Goal: Information Seeking & Learning: Learn about a topic

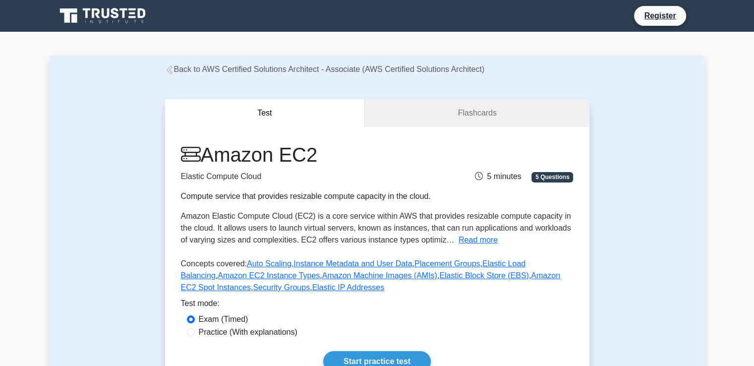
click at [286, 69] on link "Back to AWS Certified Solutions Architect - Associate (AWS Certified Solutions …" at bounding box center [325, 69] width 320 height 8
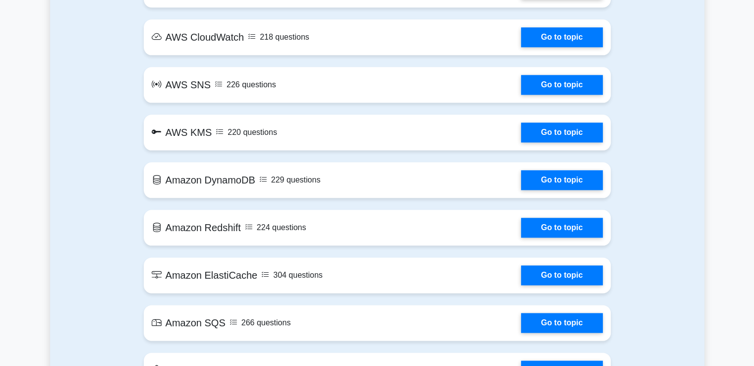
scroll to position [1116, 0]
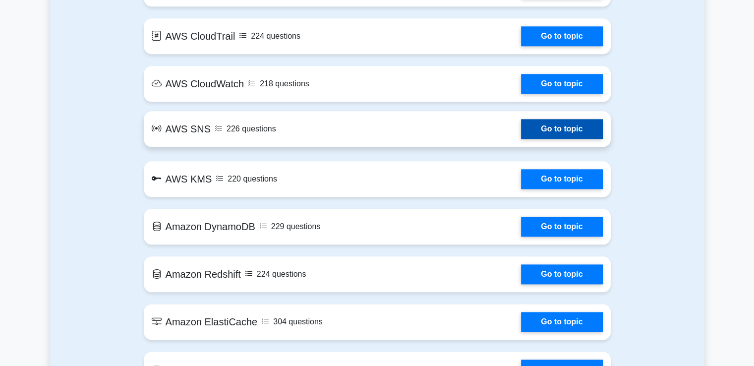
click at [521, 131] on link "Go to topic" at bounding box center [561, 129] width 81 height 20
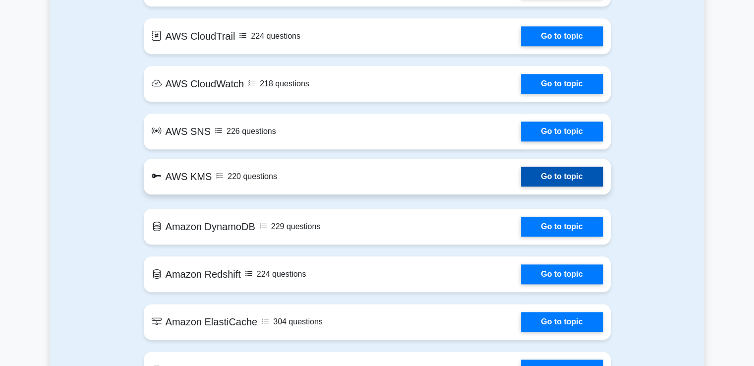
click at [521, 183] on link "Go to topic" at bounding box center [561, 176] width 81 height 20
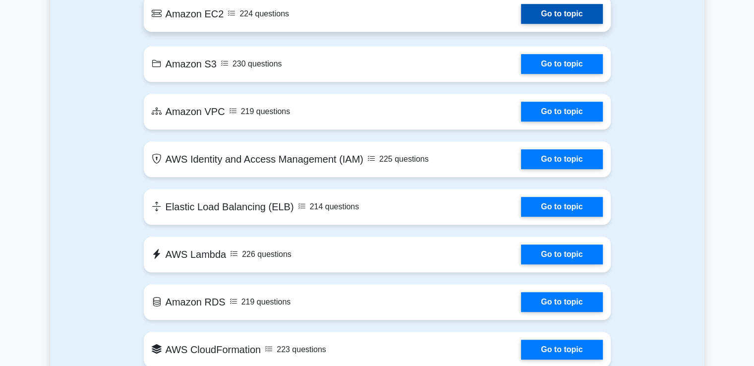
scroll to position [602, 0]
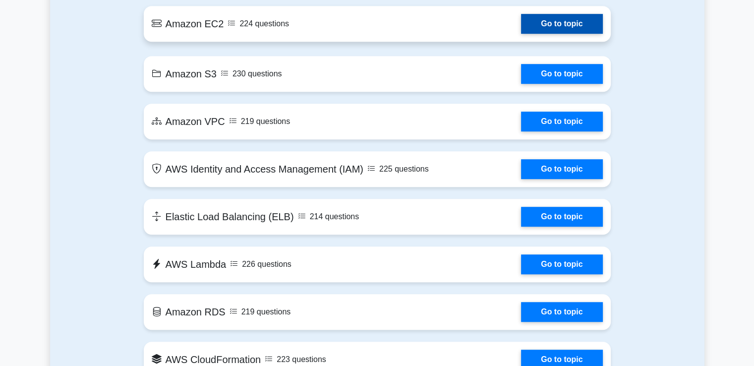
click at [521, 30] on link "Go to topic" at bounding box center [561, 24] width 81 height 20
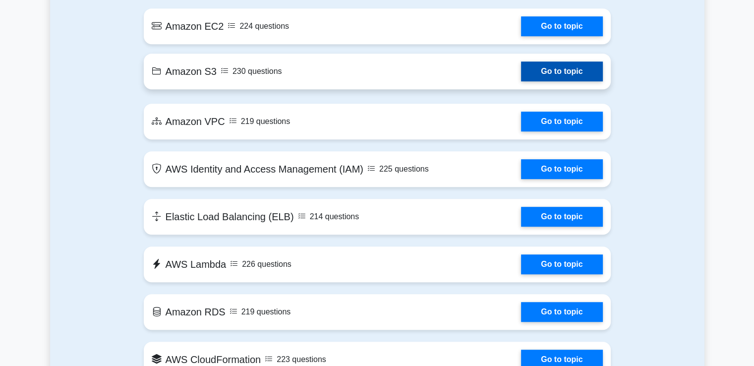
click at [521, 71] on link "Go to topic" at bounding box center [561, 71] width 81 height 20
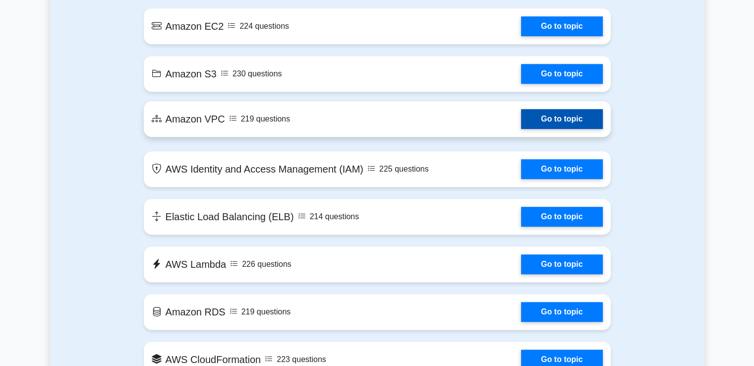
click at [521, 118] on link "Go to topic" at bounding box center [561, 119] width 81 height 20
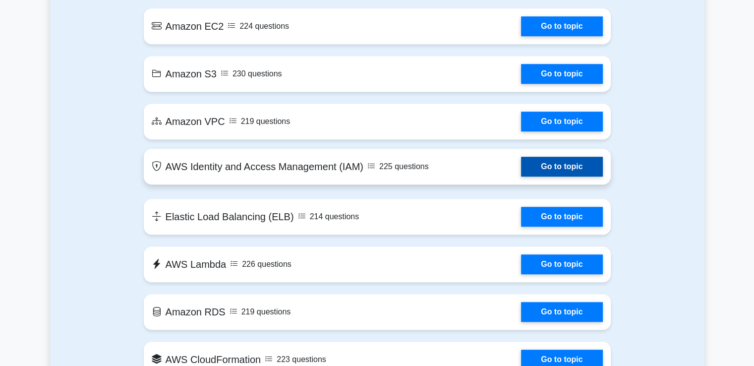
click at [521, 172] on link "Go to topic" at bounding box center [561, 167] width 81 height 20
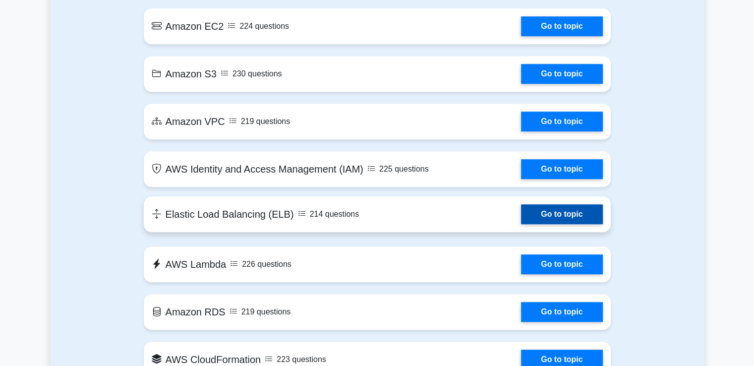
click at [521, 219] on link "Go to topic" at bounding box center [561, 214] width 81 height 20
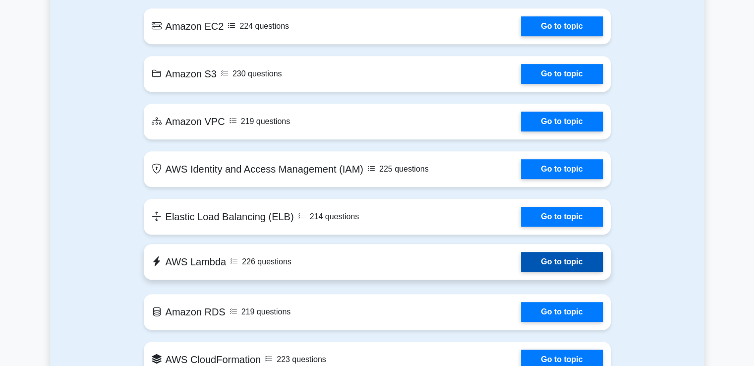
click at [521, 262] on link "Go to topic" at bounding box center [561, 262] width 81 height 20
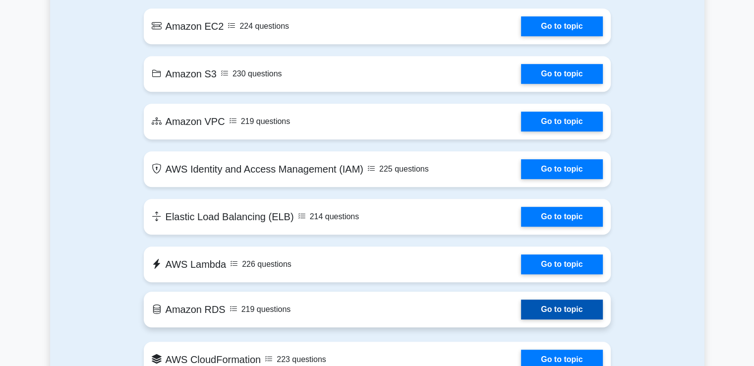
click at [521, 315] on link "Go to topic" at bounding box center [561, 309] width 81 height 20
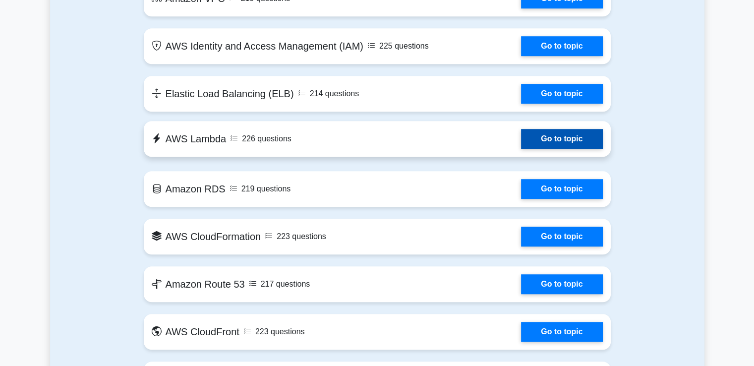
scroll to position [726, 0]
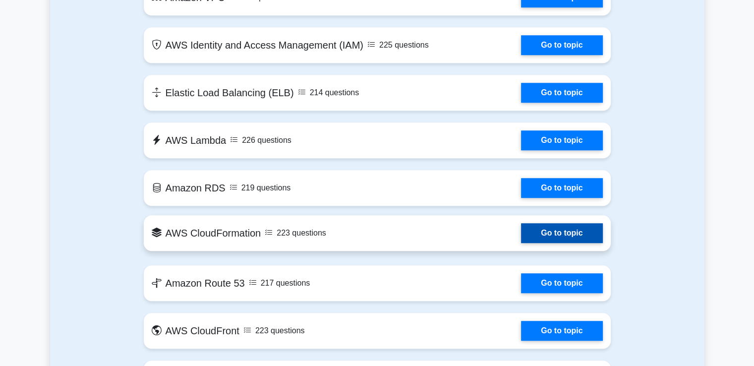
click at [521, 234] on link "Go to topic" at bounding box center [561, 233] width 81 height 20
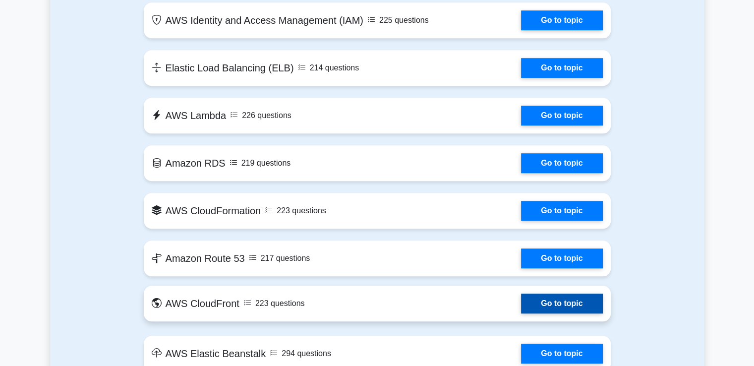
scroll to position [758, 0]
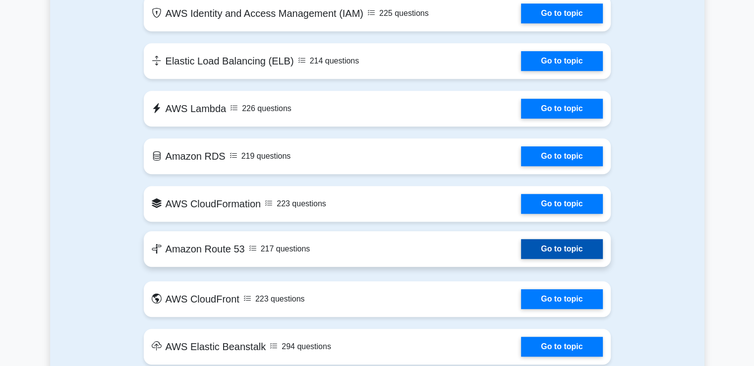
click at [521, 245] on link "Go to topic" at bounding box center [561, 249] width 81 height 20
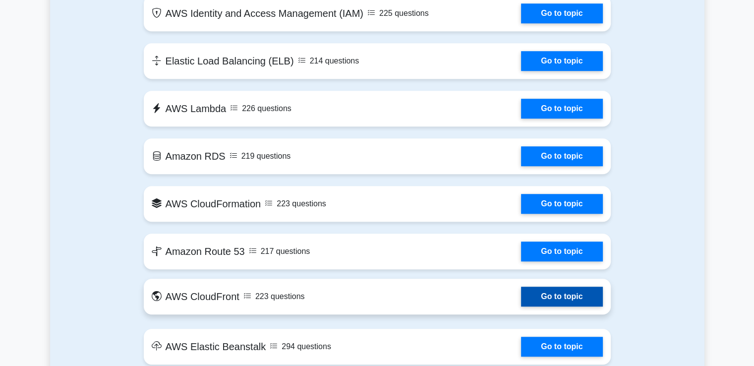
click at [521, 299] on link "Go to topic" at bounding box center [561, 296] width 81 height 20
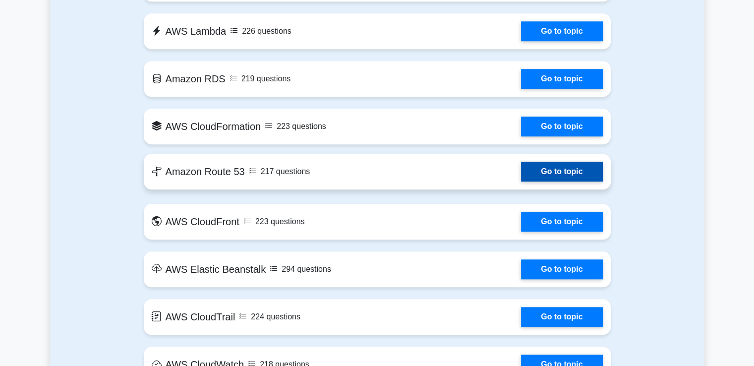
scroll to position [838, 0]
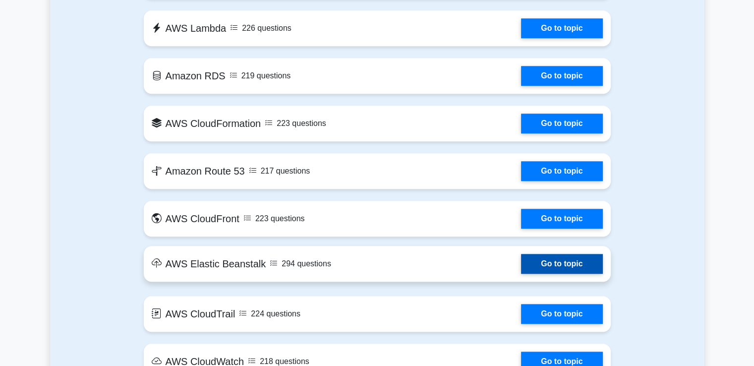
click at [521, 267] on link "Go to topic" at bounding box center [561, 264] width 81 height 20
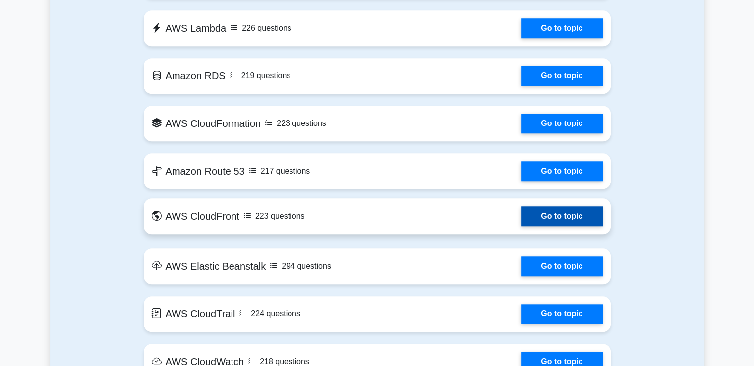
scroll to position [939, 0]
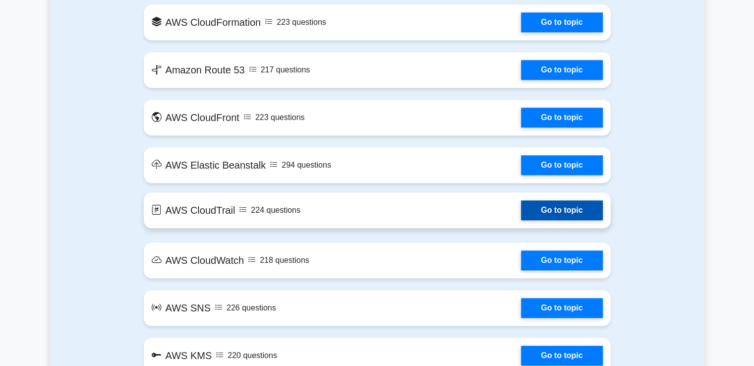
click at [521, 217] on link "Go to topic" at bounding box center [561, 210] width 81 height 20
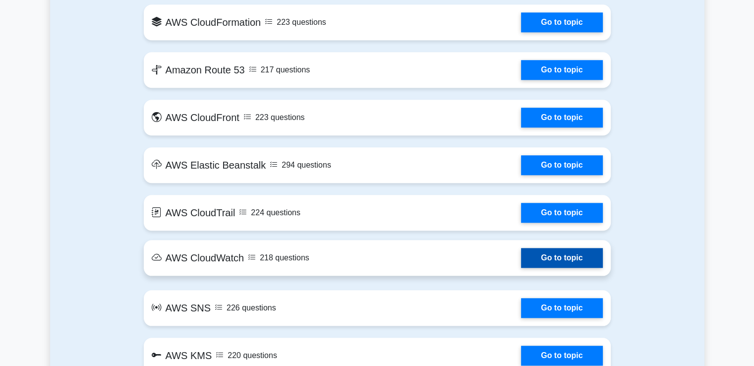
click at [521, 262] on link "Go to topic" at bounding box center [561, 258] width 81 height 20
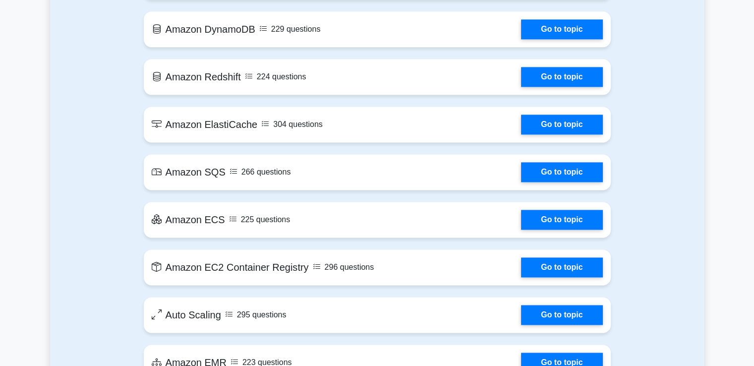
scroll to position [1313, 0]
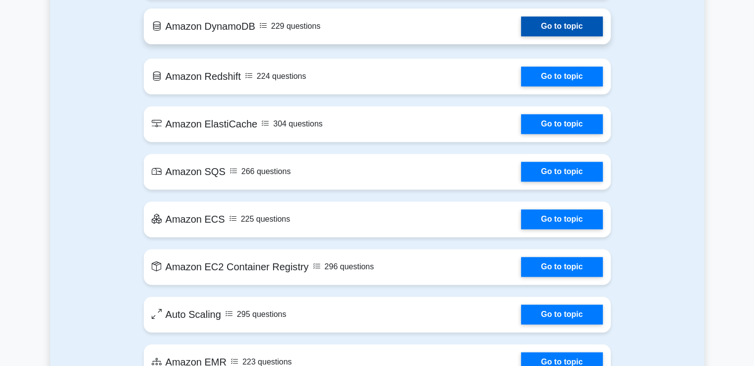
click at [521, 28] on link "Go to topic" at bounding box center [561, 26] width 81 height 20
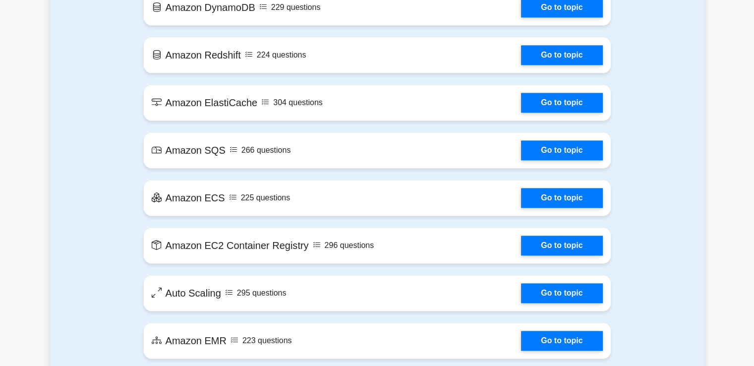
scroll to position [1335, 0]
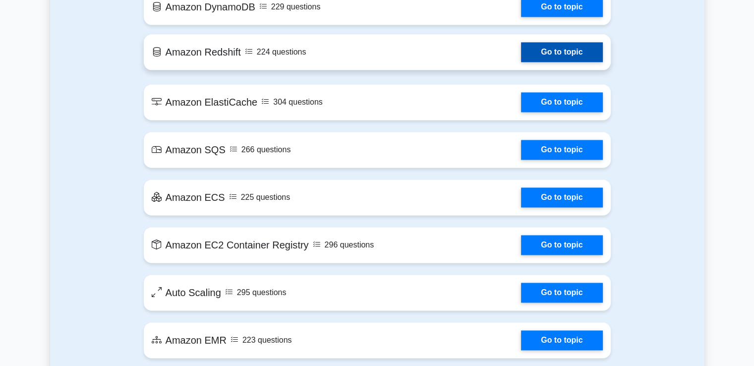
click at [521, 50] on link "Go to topic" at bounding box center [561, 52] width 81 height 20
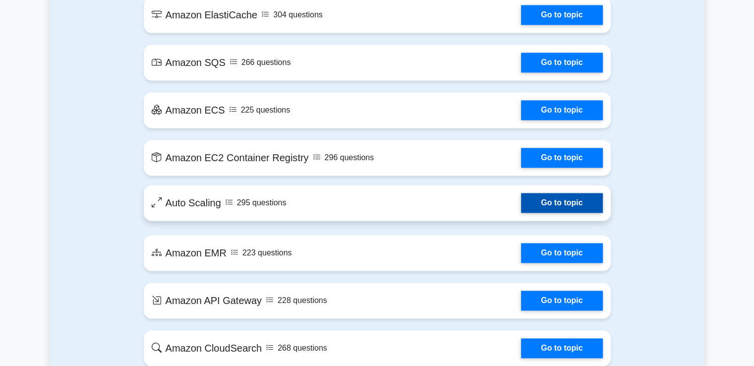
scroll to position [1423, 0]
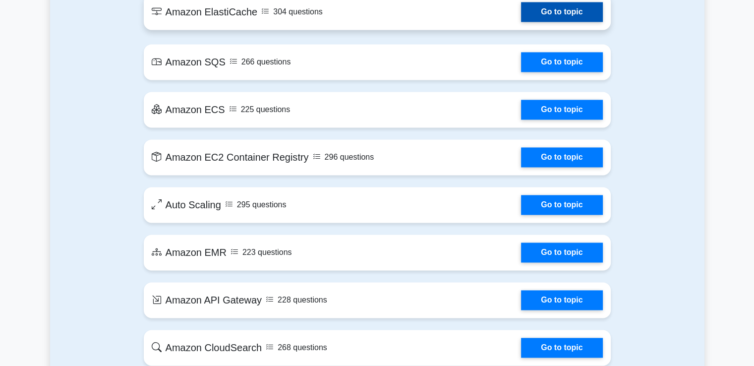
click at [521, 12] on link "Go to topic" at bounding box center [561, 12] width 81 height 20
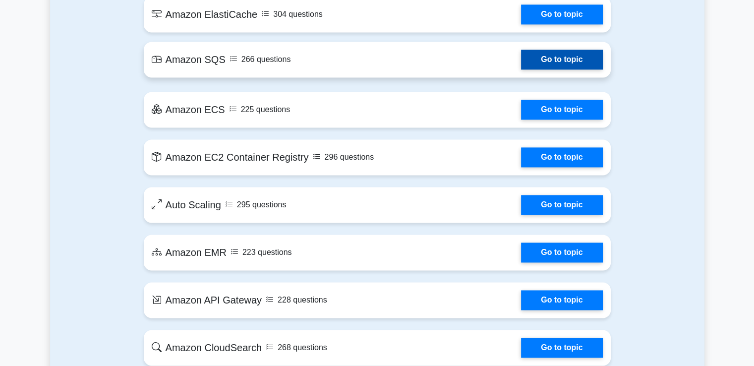
click at [521, 61] on link "Go to topic" at bounding box center [561, 60] width 81 height 20
click at [521, 65] on link "Go to topic" at bounding box center [561, 60] width 81 height 20
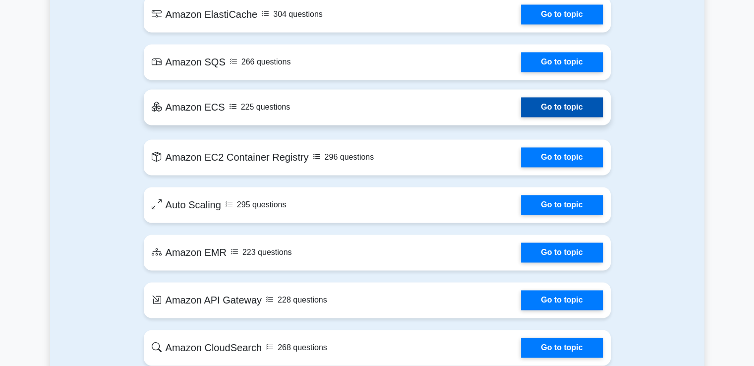
click at [521, 104] on link "Go to topic" at bounding box center [561, 107] width 81 height 20
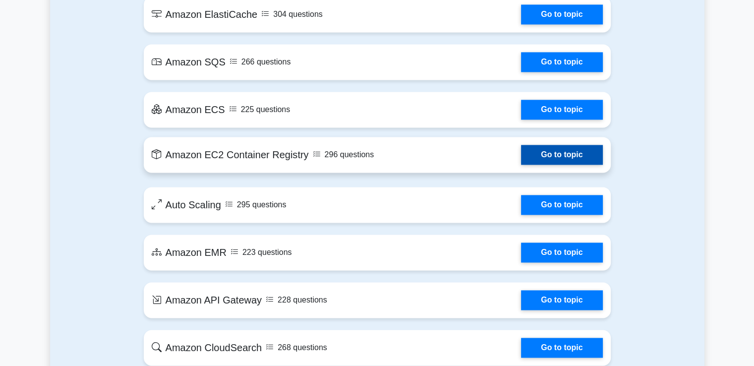
click at [521, 160] on link "Go to topic" at bounding box center [561, 155] width 81 height 20
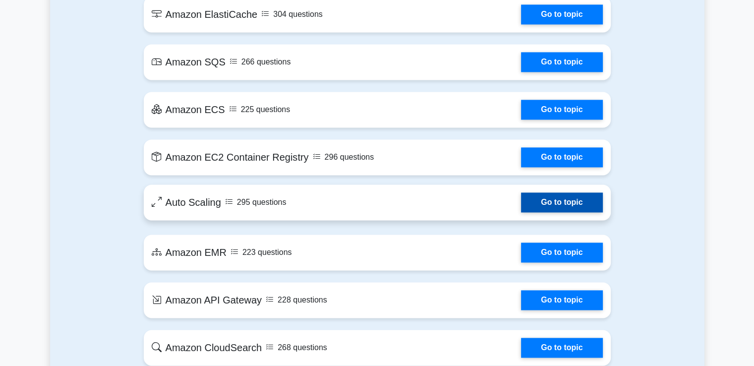
click at [521, 205] on link "Go to topic" at bounding box center [561, 202] width 81 height 20
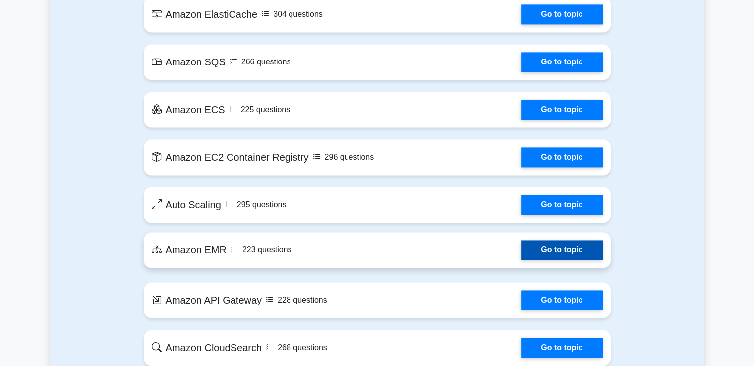
click at [521, 243] on link "Go to topic" at bounding box center [561, 250] width 81 height 20
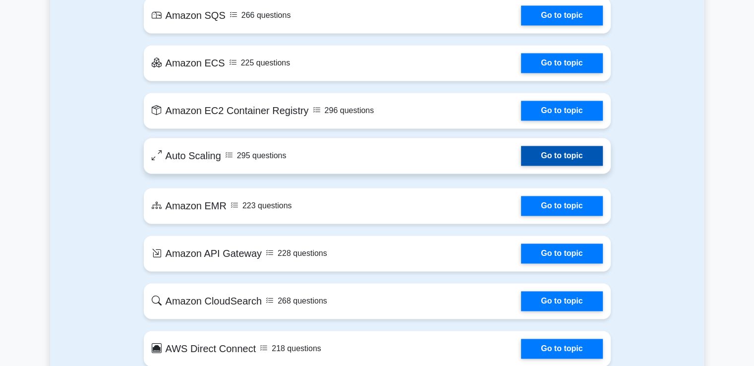
scroll to position [1470, 0]
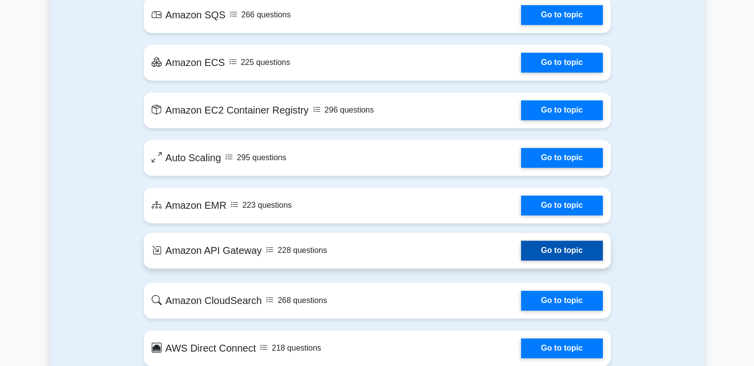
click at [521, 260] on link "Go to topic" at bounding box center [561, 250] width 81 height 20
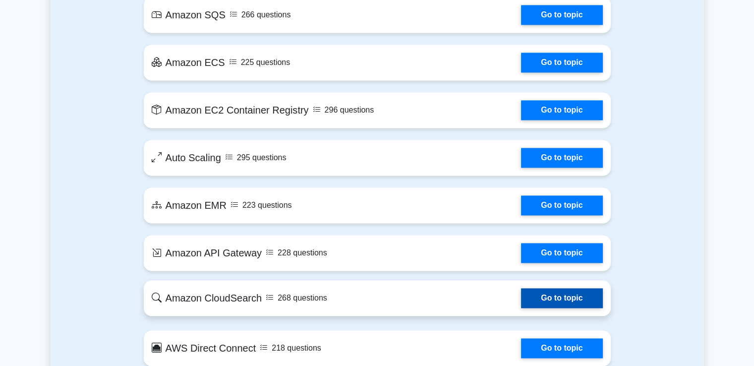
click at [521, 298] on link "Go to topic" at bounding box center [561, 298] width 81 height 20
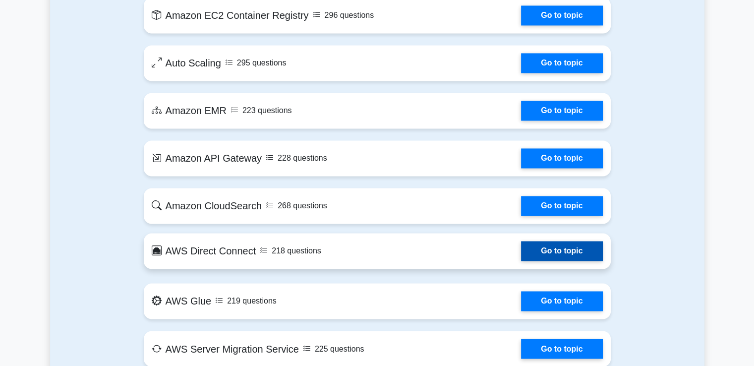
scroll to position [1566, 0]
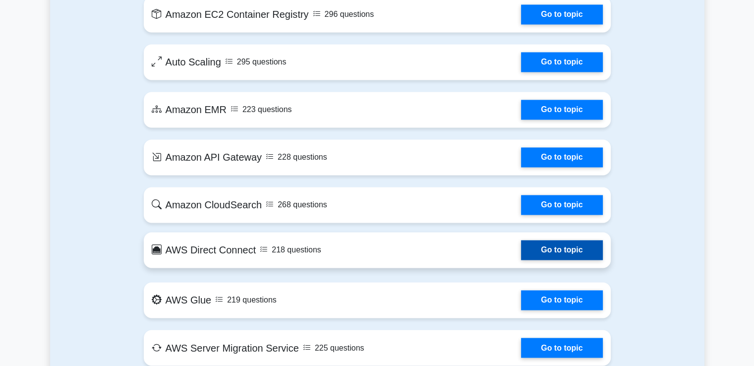
click at [521, 245] on link "Go to topic" at bounding box center [561, 250] width 81 height 20
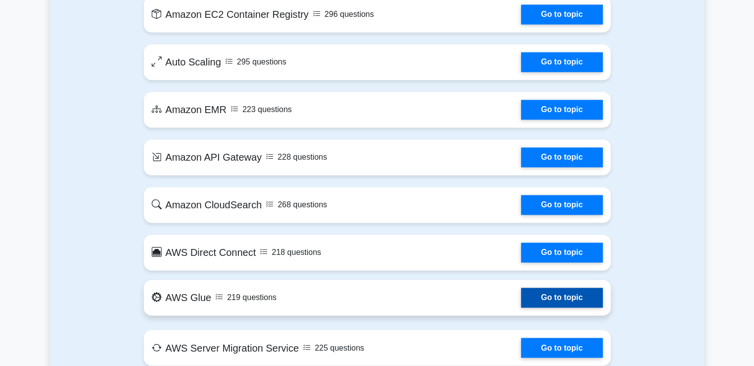
scroll to position [1616, 0]
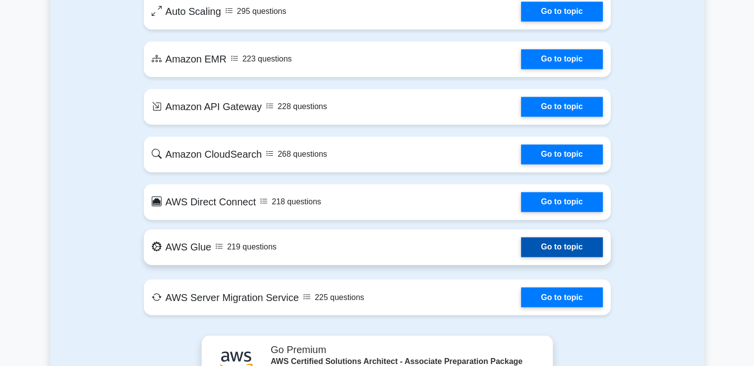
click at [521, 249] on link "Go to topic" at bounding box center [561, 247] width 81 height 20
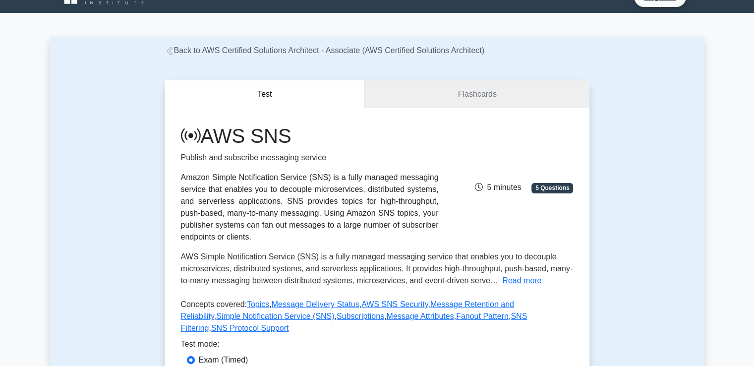
scroll to position [20, 0]
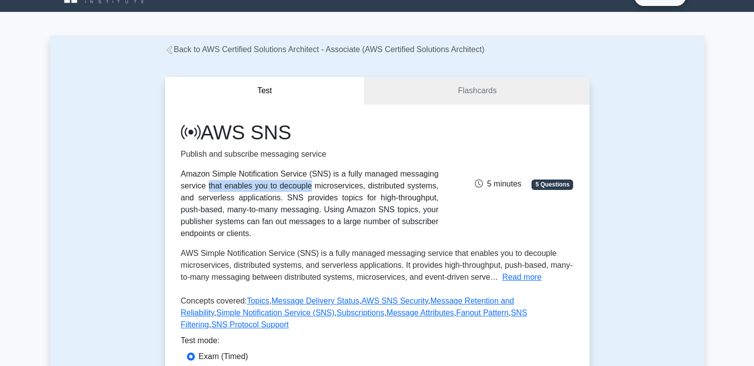
drag, startPoint x: 331, startPoint y: 174, endPoint x: 441, endPoint y: 172, distance: 110.0
click at [441, 172] on div "AWS SNS Publish and subscribe messaging service Amazon Simple Notification Serv…" at bounding box center [310, 179] width 270 height 119
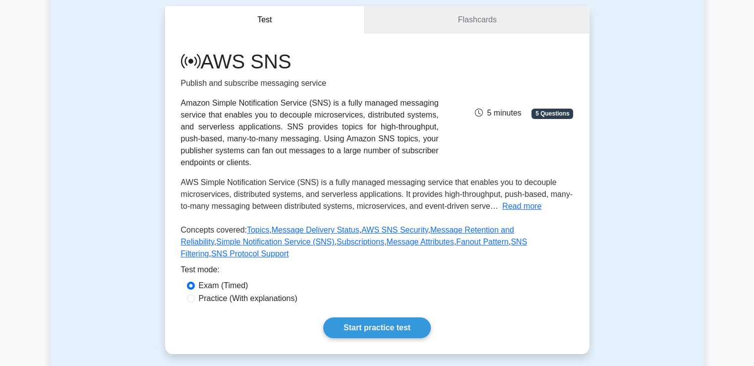
scroll to position [91, 0]
click at [518, 200] on button "Read more" at bounding box center [521, 206] width 39 height 12
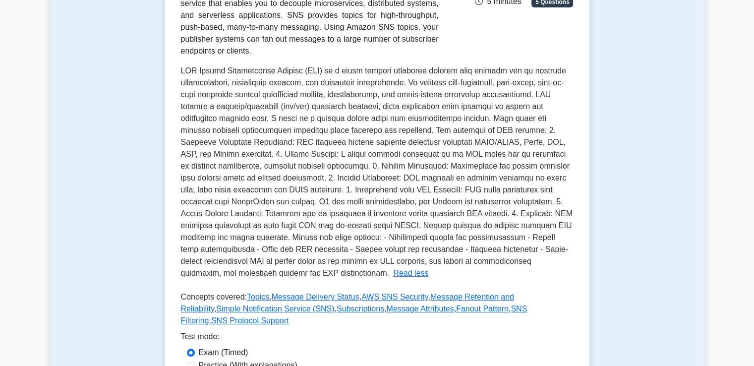
scroll to position [204, 0]
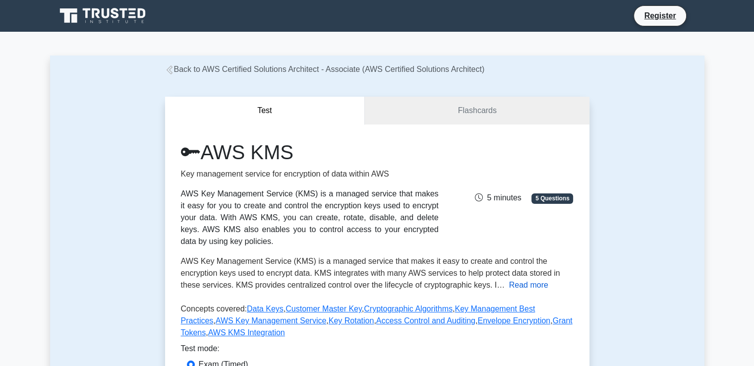
click at [527, 282] on button "Read more" at bounding box center [528, 285] width 39 height 12
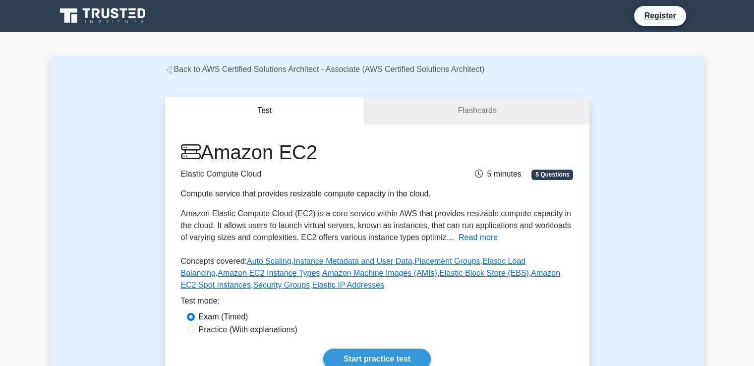
click at [470, 236] on button "Read more" at bounding box center [477, 237] width 39 height 12
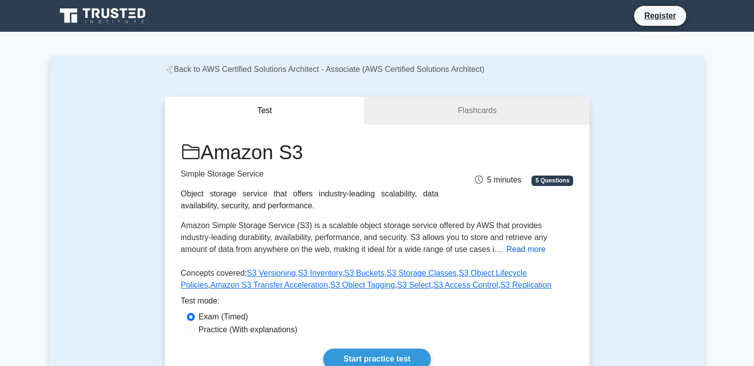
click at [506, 249] on button "Read more" at bounding box center [525, 249] width 39 height 12
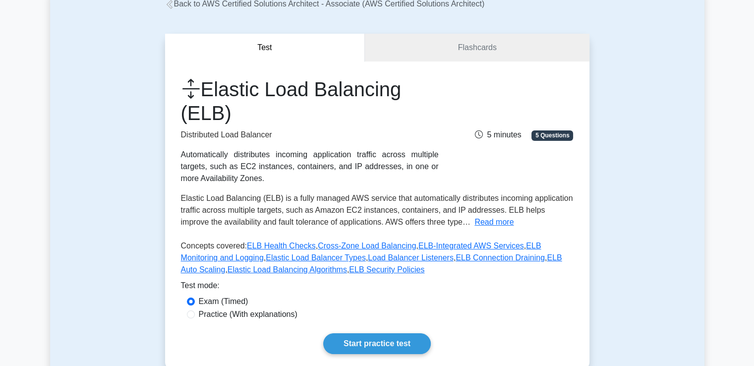
scroll to position [65, 0]
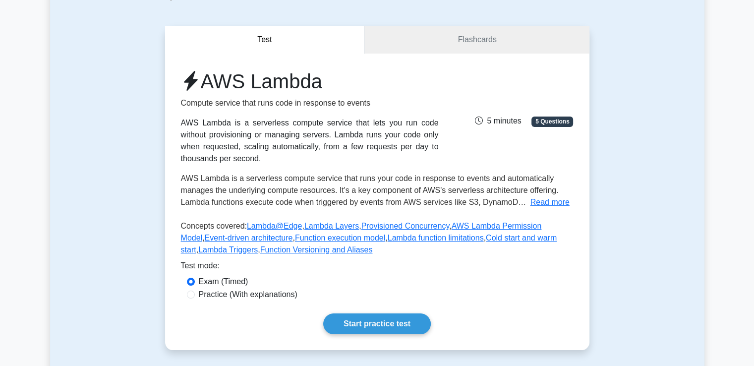
scroll to position [73, 0]
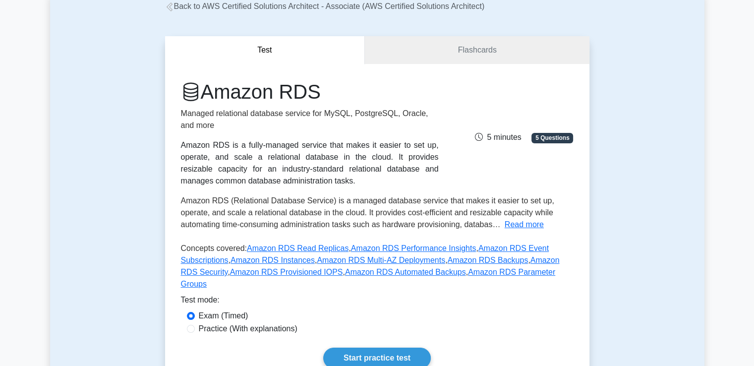
scroll to position [63, 0]
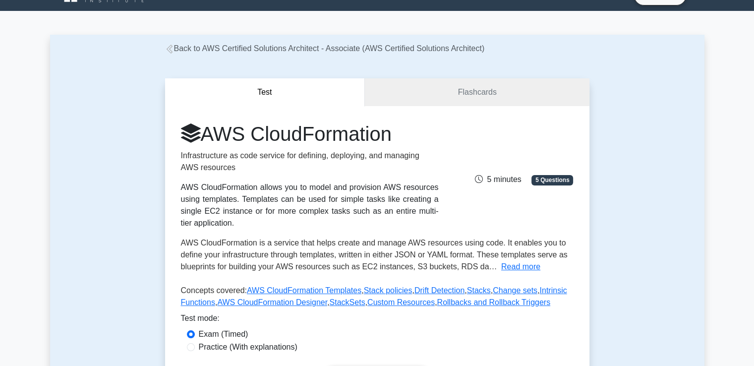
scroll to position [21, 0]
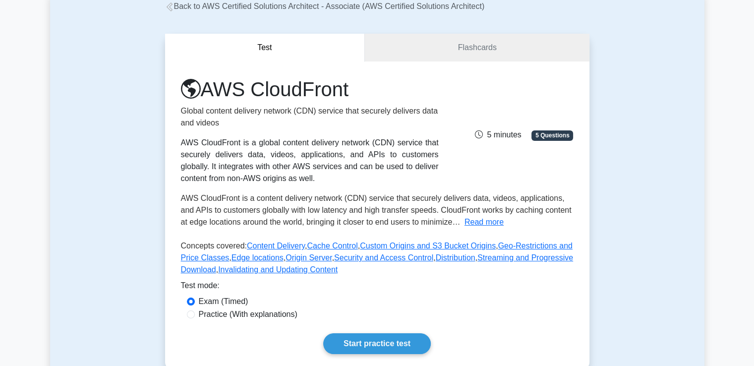
scroll to position [71, 0]
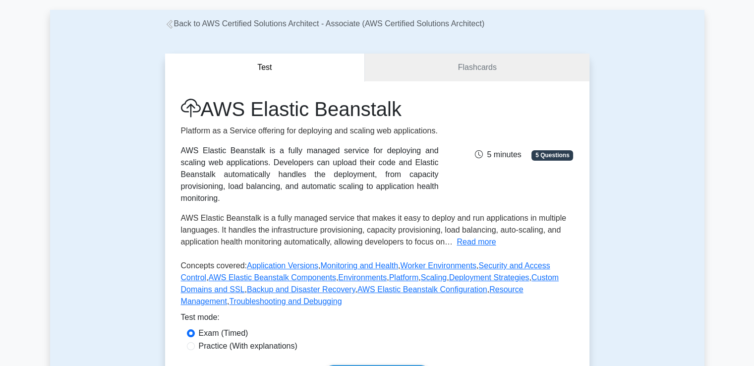
scroll to position [47, 0]
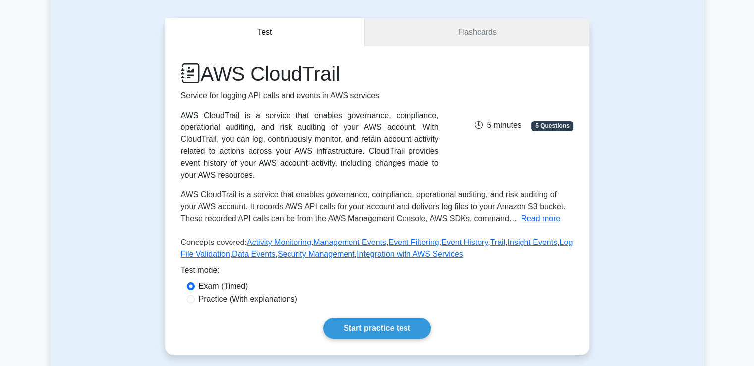
scroll to position [79, 0]
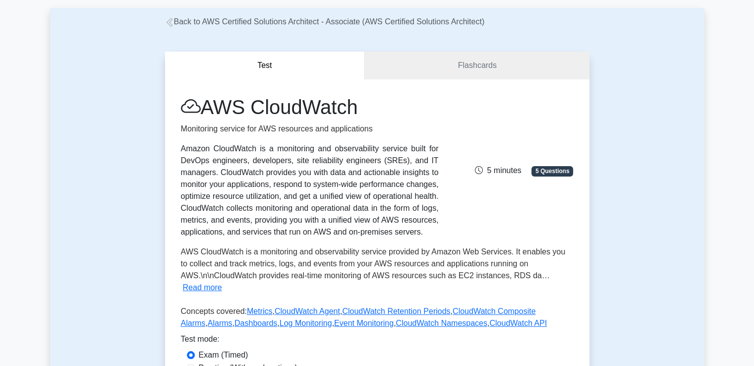
scroll to position [48, 0]
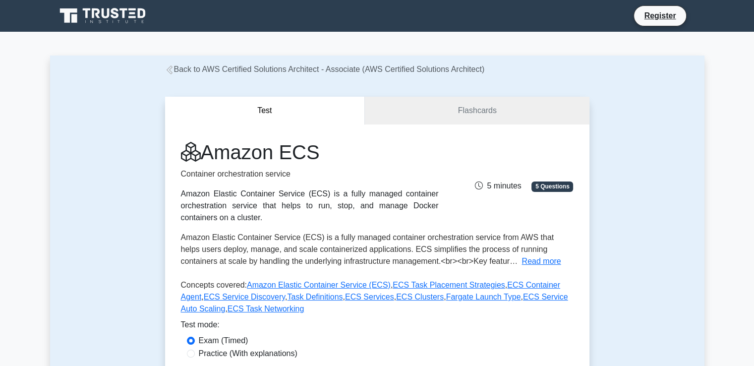
scroll to position [28, 0]
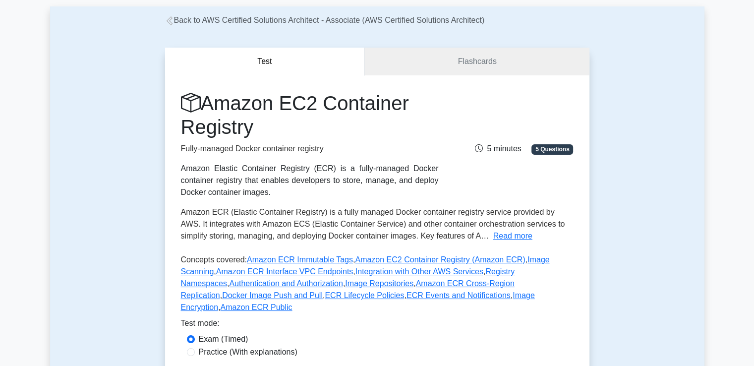
scroll to position [50, 0]
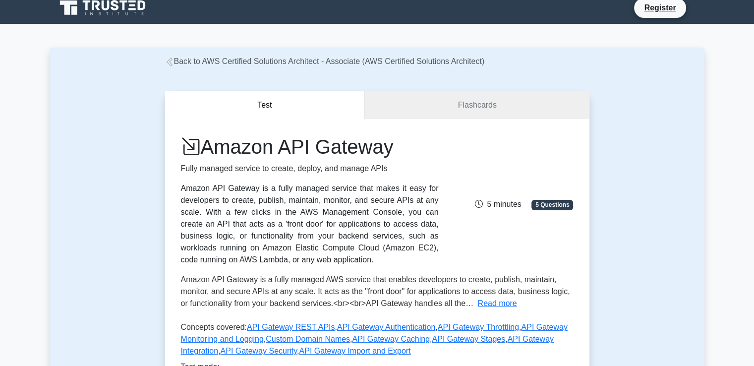
scroll to position [8, 0]
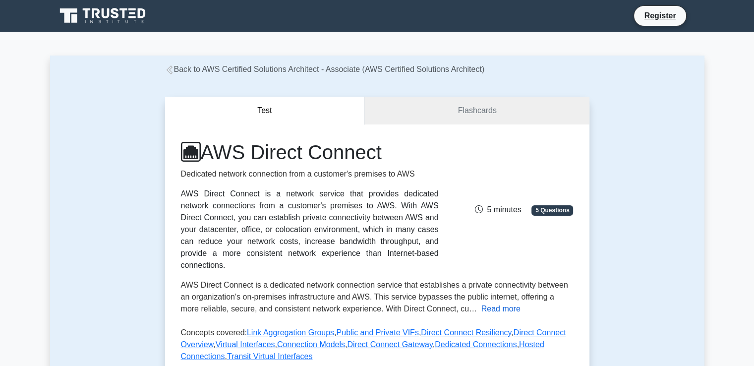
click at [481, 303] on button "Read more" at bounding box center [500, 309] width 39 height 12
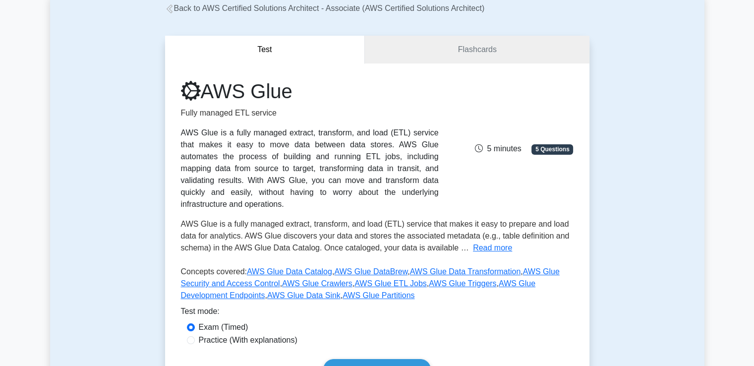
scroll to position [61, 0]
drag, startPoint x: 398, startPoint y: 131, endPoint x: 381, endPoint y: 129, distance: 17.5
click at [381, 129] on div "AWS Glue is a fully managed extract, transform, and load (ETL) service that mak…" at bounding box center [310, 167] width 258 height 83
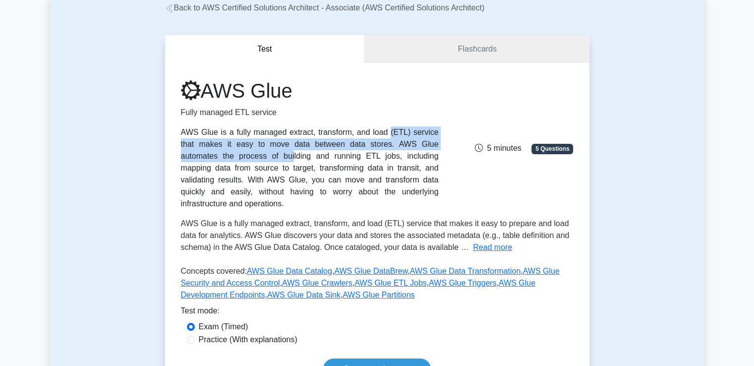
drag, startPoint x: 351, startPoint y: 145, endPoint x: 250, endPoint y: 133, distance: 102.3
click at [250, 133] on div "AWS Glue is a fully managed extract, transform, and load (ETL) service that mak…" at bounding box center [310, 167] width 258 height 83
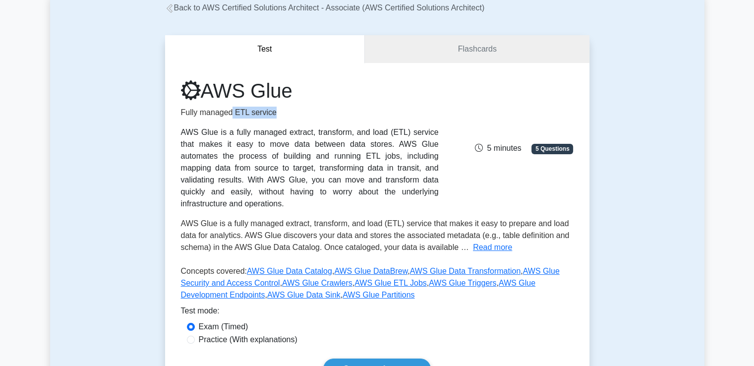
drag, startPoint x: 271, startPoint y: 115, endPoint x: 233, endPoint y: 118, distance: 38.2
click at [233, 118] on p "Fully managed ETL service" at bounding box center [310, 113] width 258 height 12
copy p "ETL service"
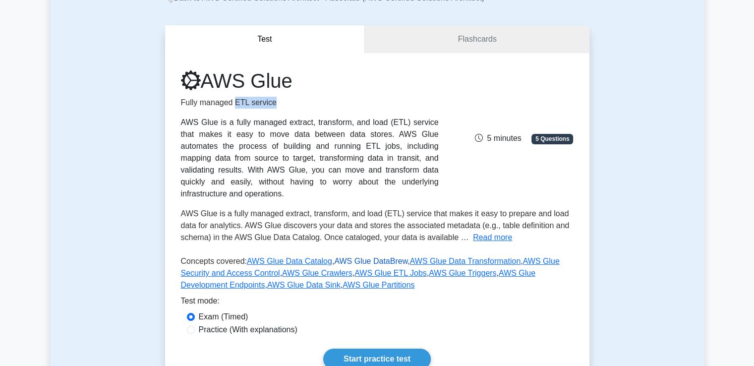
scroll to position [210, 0]
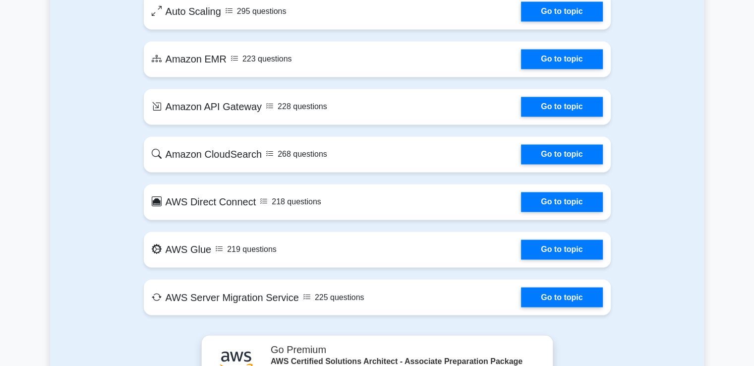
scroll to position [1617, 0]
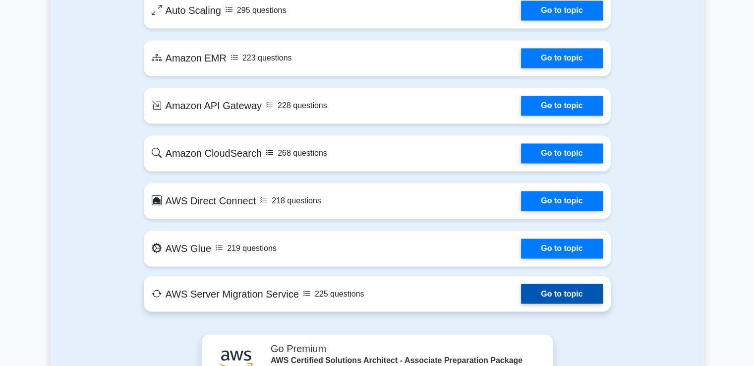
click at [521, 297] on link "Go to topic" at bounding box center [561, 293] width 81 height 20
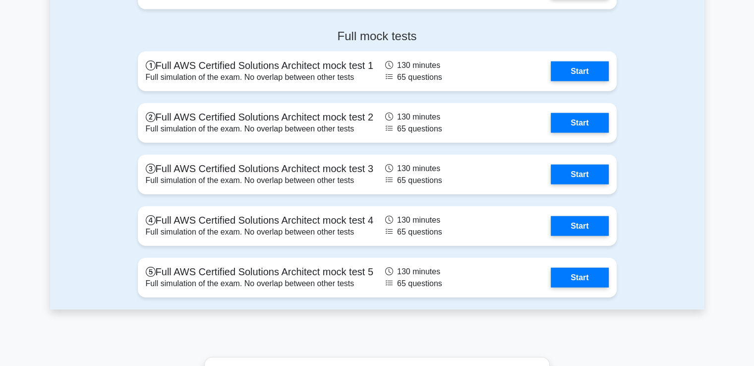
scroll to position [2302, 0]
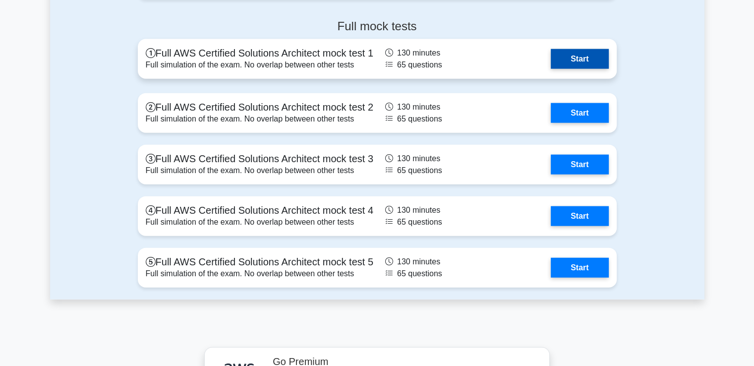
click at [566, 66] on link "Start" at bounding box center [578, 59] width 57 height 20
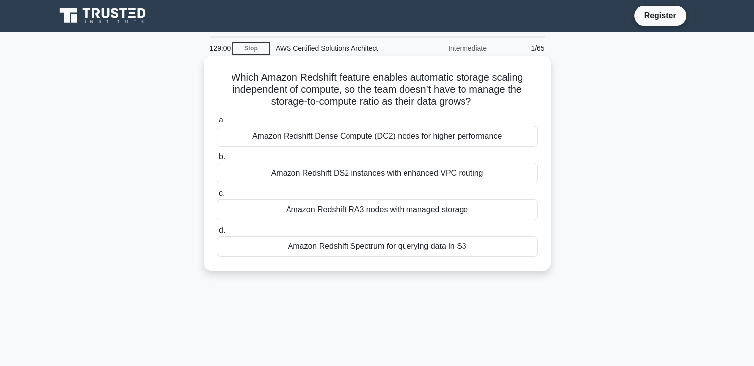
click at [309, 210] on div "Amazon Redshift RA3 nodes with managed storage" at bounding box center [377, 209] width 321 height 21
click at [217, 197] on input "c. Amazon Redshift RA3 nodes with managed storage" at bounding box center [217, 193] width 0 height 6
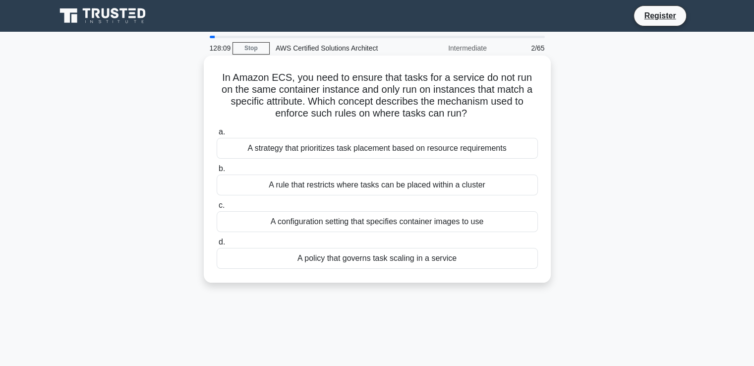
click at [321, 223] on div "A configuration setting that specifies container images to use" at bounding box center [377, 221] width 321 height 21
click at [217, 209] on input "c. A configuration setting that specifies container images to use" at bounding box center [217, 205] width 0 height 6
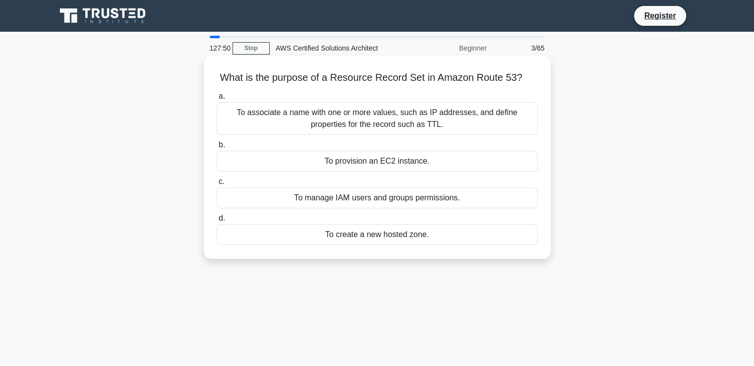
click at [404, 115] on div "To associate a name with one or more values, such as IP addresses, and define p…" at bounding box center [377, 118] width 321 height 33
click at [217, 100] on input "a. To associate a name with one or more values, such as IP addresses, and defin…" at bounding box center [217, 96] width 0 height 6
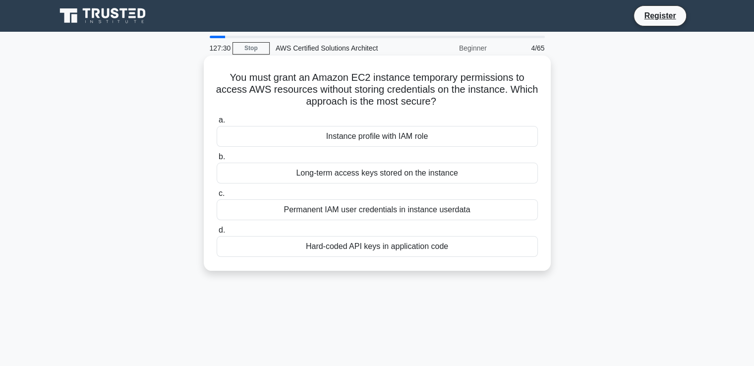
click at [350, 203] on div "Permanent IAM user credentials in instance userdata" at bounding box center [377, 209] width 321 height 21
click at [217, 197] on input "c. Permanent IAM user credentials in instance userdata" at bounding box center [217, 193] width 0 height 6
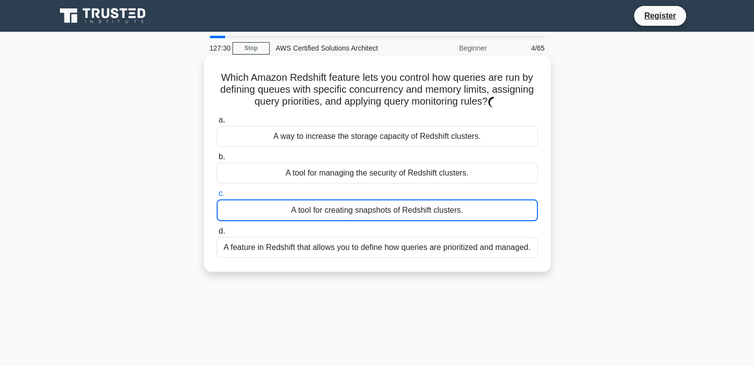
click at [350, 203] on div "A tool for creating snapshots of Redshift clusters." at bounding box center [377, 210] width 321 height 22
click at [217, 197] on input "c. A tool for creating snapshots of Redshift clusters." at bounding box center [217, 193] width 0 height 6
click at [350, 203] on div "A tool for creating snapshots of Redshift clusters." at bounding box center [377, 210] width 321 height 22
click at [217, 197] on input "c. A tool for creating snapshots of Redshift clusters." at bounding box center [217, 193] width 0 height 6
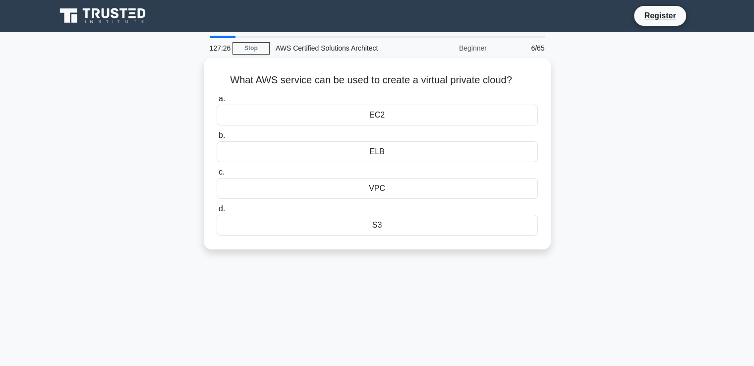
click at [143, 171] on div "What AWS service can be used to create a virtual private cloud? .spinner_0XTQ{t…" at bounding box center [377, 159] width 654 height 203
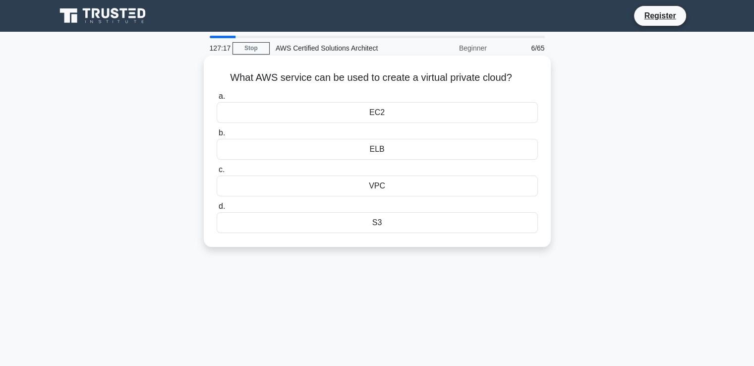
click at [328, 191] on div "VPC" at bounding box center [377, 185] width 321 height 21
click at [217, 173] on input "c. VPC" at bounding box center [217, 169] width 0 height 6
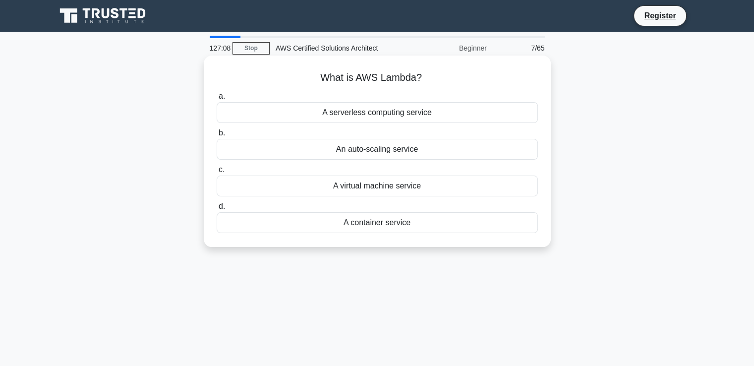
click at [329, 115] on div "A serverless computing service" at bounding box center [377, 112] width 321 height 21
click at [217, 100] on input "a. A serverless computing service" at bounding box center [217, 96] width 0 height 6
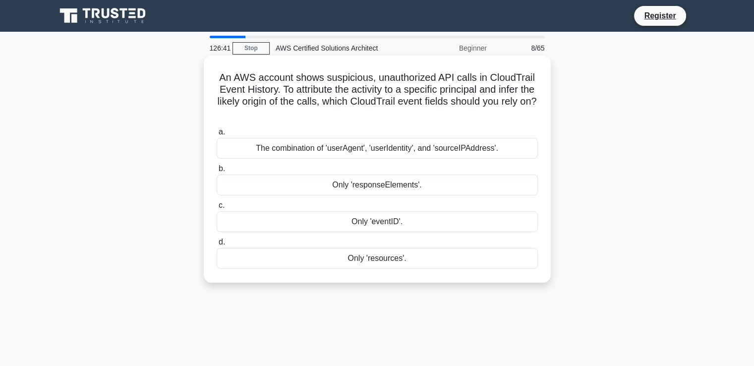
click at [328, 151] on div "The combination of 'userAgent', 'userIdentity', and 'sourceIPAddress'." at bounding box center [377, 148] width 321 height 21
click at [217, 135] on input "a. The combination of 'userAgent', 'userIdentity', and 'sourceIPAddress'." at bounding box center [217, 132] width 0 height 6
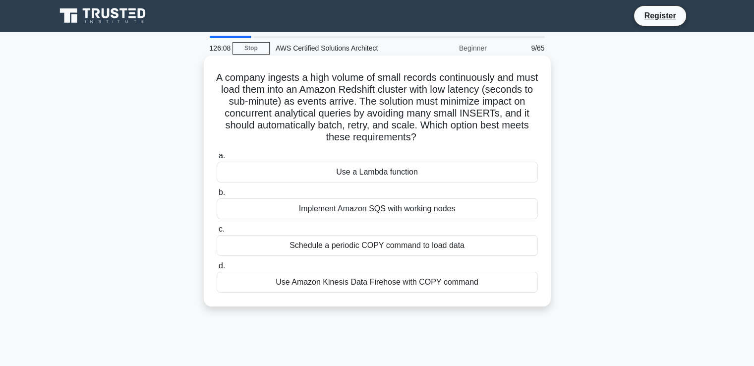
click at [314, 210] on div "Implement Amazon SQS with working nodes" at bounding box center [377, 208] width 321 height 21
click at [217, 196] on input "b. Implement Amazon SQS with working nodes" at bounding box center [217, 192] width 0 height 6
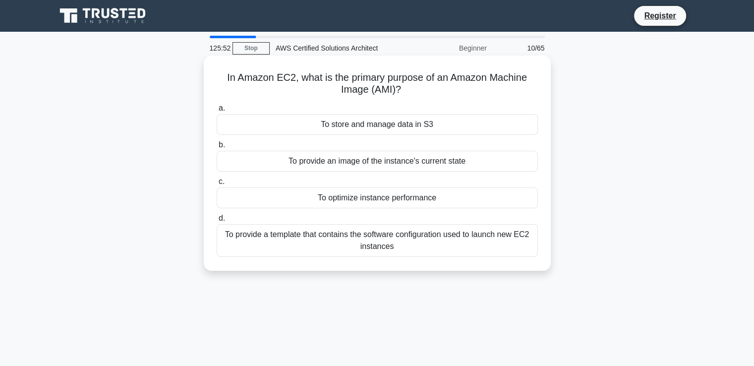
click at [314, 244] on div "To provide a template that contains the software configuration used to launch n…" at bounding box center [377, 240] width 321 height 33
click at [217, 221] on input "d. To provide a template that contains the software configuration used to launc…" at bounding box center [217, 218] width 0 height 6
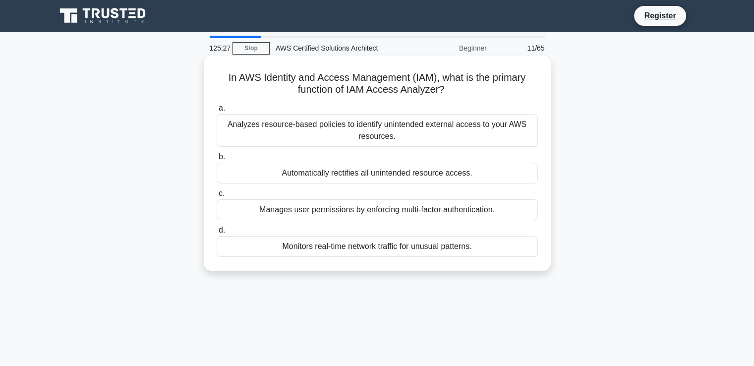
click at [279, 125] on div "Analyzes resource-based policies to identify unintended external access to your…" at bounding box center [377, 130] width 321 height 33
click at [217, 111] on input "a. Analyzes resource-based policies to identify unintended external access to y…" at bounding box center [217, 108] width 0 height 6
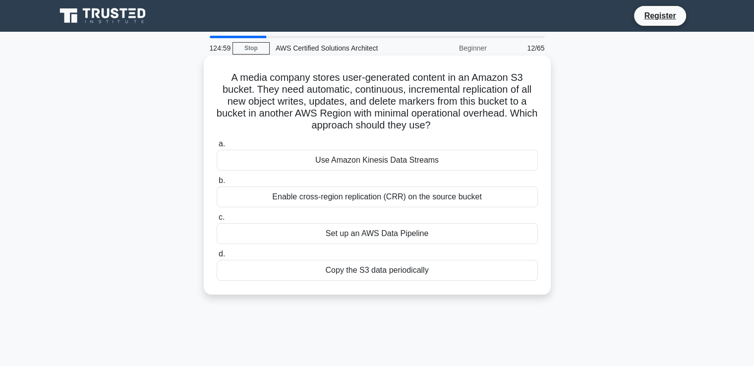
click at [299, 200] on div "Enable cross-region replication (CRR) on the source bucket" at bounding box center [377, 196] width 321 height 21
click at [217, 184] on input "b. Enable cross-region replication (CRR) on the source bucket" at bounding box center [217, 180] width 0 height 6
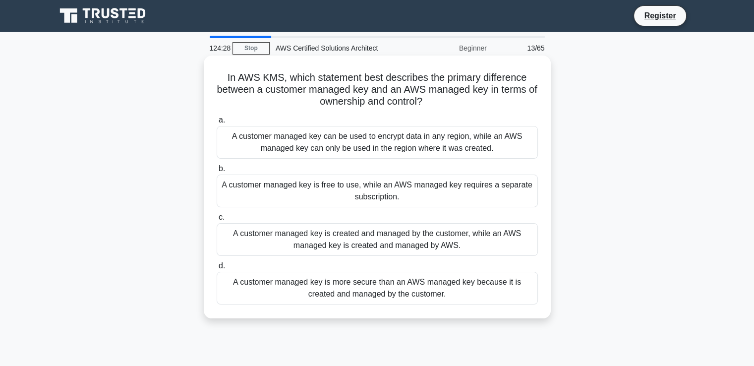
click at [325, 147] on div "A customer managed key can be used to encrypt data in any region, while an AWS …" at bounding box center [377, 142] width 321 height 33
click at [217, 123] on input "a. A customer managed key can be used to encrypt data in any region, while an A…" at bounding box center [217, 120] width 0 height 6
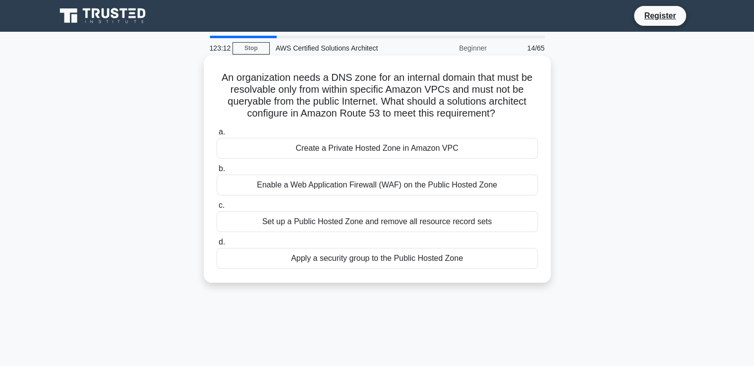
click at [341, 151] on div "Create a Private Hosted Zone in Amazon VPC" at bounding box center [377, 148] width 321 height 21
click at [217, 135] on input "a. Create a Private Hosted Zone in Amazon VPC" at bounding box center [217, 132] width 0 height 6
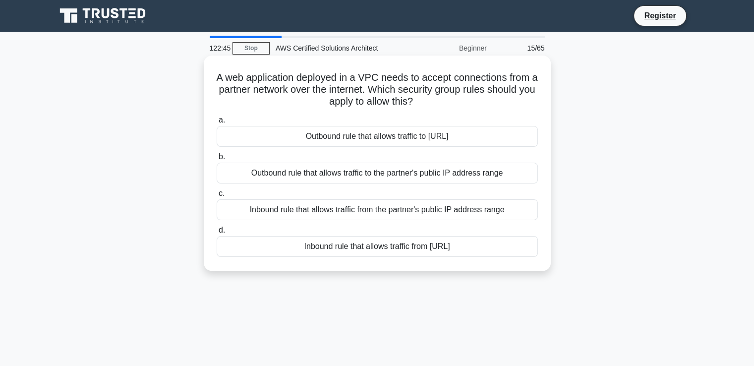
click at [316, 210] on div "Inbound rule that allows traffic from the partner's public IP address range" at bounding box center [377, 209] width 321 height 21
click at [217, 197] on input "c. Inbound rule that allows traffic from the partner's public IP address range" at bounding box center [217, 193] width 0 height 6
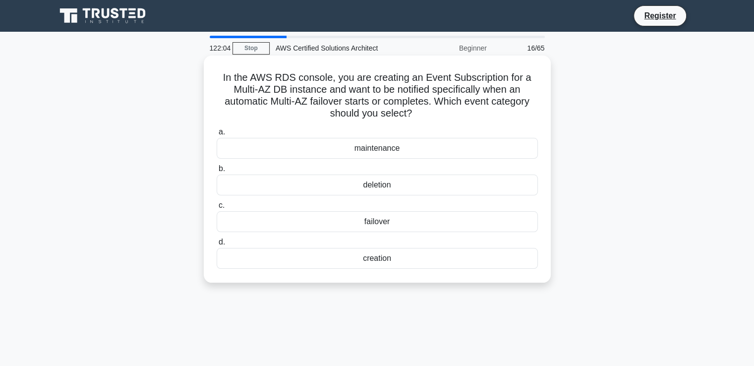
click at [337, 222] on div "failover" at bounding box center [377, 221] width 321 height 21
click at [217, 209] on input "c. failover" at bounding box center [217, 205] width 0 height 6
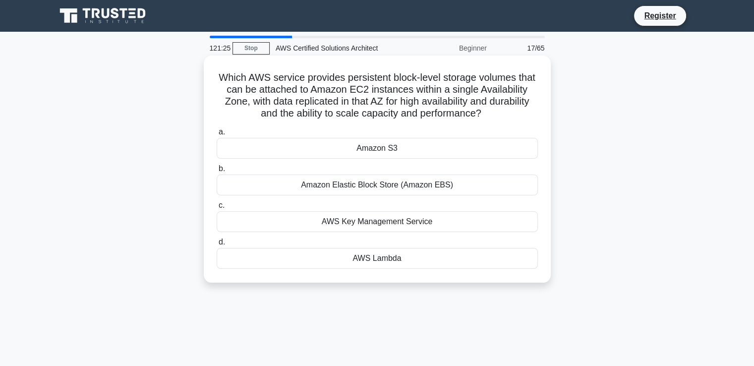
click at [346, 181] on div "Amazon Elastic Block Store (Amazon EBS)" at bounding box center [377, 184] width 321 height 21
click at [217, 172] on input "b. Amazon Elastic Block Store (Amazon EBS)" at bounding box center [217, 168] width 0 height 6
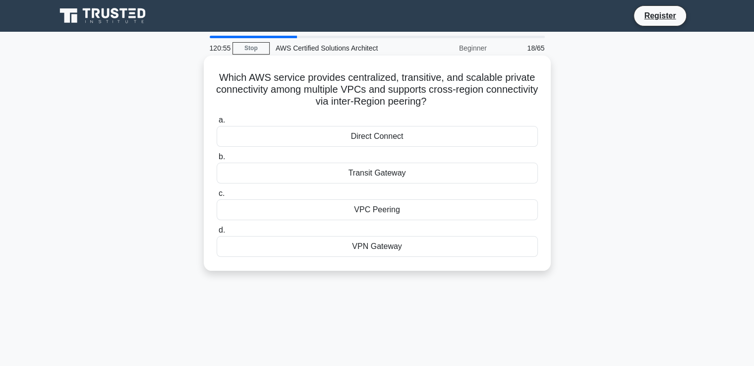
click at [355, 138] on div "Direct Connect" at bounding box center [377, 136] width 321 height 21
click at [217, 123] on input "a. Direct Connect" at bounding box center [217, 120] width 0 height 6
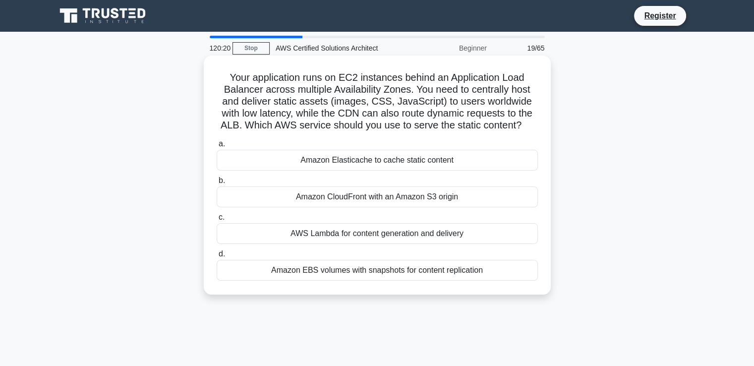
click at [337, 201] on div "Amazon CloudFront with an Amazon S3 origin" at bounding box center [377, 196] width 321 height 21
click at [217, 184] on input "b. Amazon CloudFront with an Amazon S3 origin" at bounding box center [217, 180] width 0 height 6
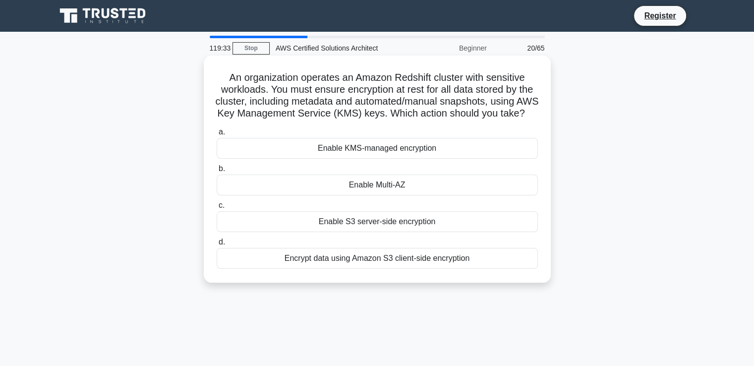
click at [347, 159] on div "Enable KMS-managed encryption" at bounding box center [377, 148] width 321 height 21
click at [217, 135] on input "a. Enable KMS-managed encryption" at bounding box center [217, 132] width 0 height 6
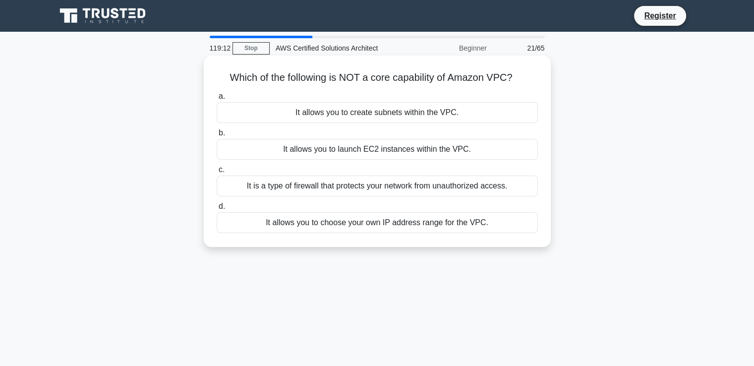
click at [353, 151] on div "It allows you to launch EC2 instances within the VPC." at bounding box center [377, 149] width 321 height 21
click at [217, 136] on input "b. It allows you to launch EC2 instances within the VPC." at bounding box center [217, 133] width 0 height 6
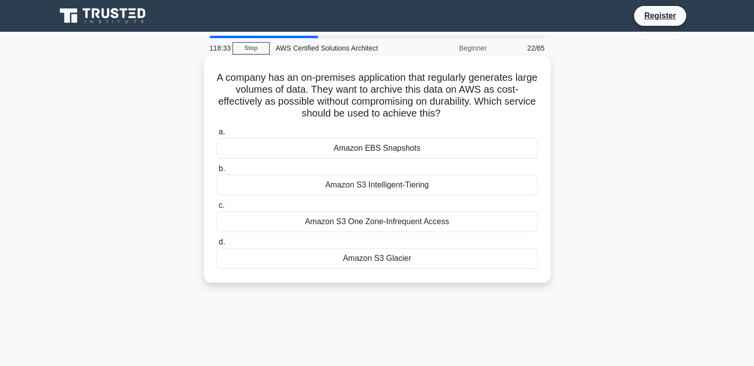
click at [396, 221] on div "Amazon S3 One Zone-Infrequent Access" at bounding box center [377, 221] width 321 height 21
click at [217, 209] on input "c. Amazon S3 One Zone-Infrequent Access" at bounding box center [217, 205] width 0 height 6
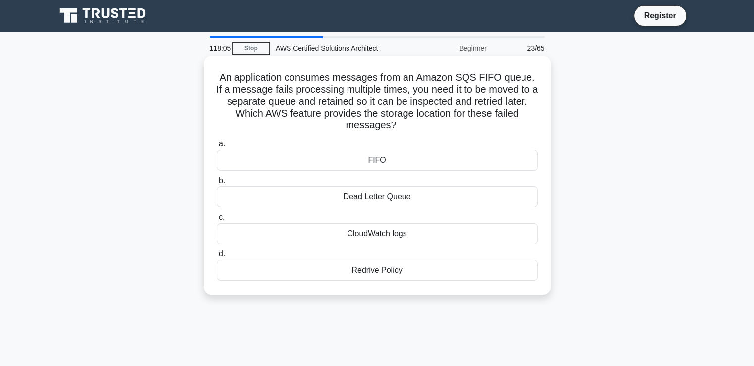
click at [371, 274] on div "Redrive Policy" at bounding box center [377, 270] width 321 height 21
click at [217, 257] on input "d. Redrive Policy" at bounding box center [217, 254] width 0 height 6
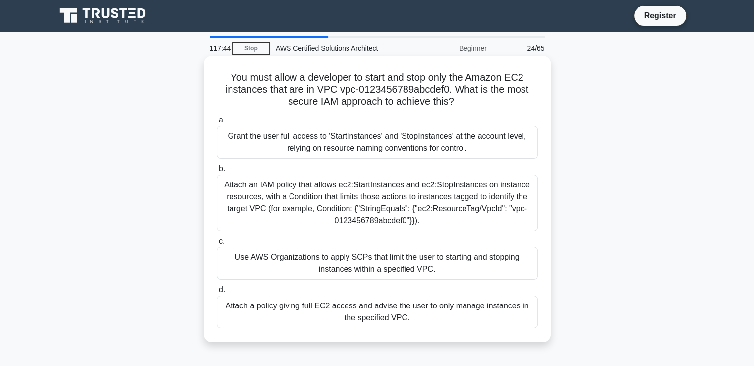
click at [402, 208] on div "Attach an IAM policy that allows ec2:StartInstances and ec2:StopInstances on in…" at bounding box center [377, 202] width 321 height 56
click at [217, 172] on input "b. Attach an IAM policy that allows ec2:StartInstances and ec2:StopInstances on…" at bounding box center [217, 168] width 0 height 6
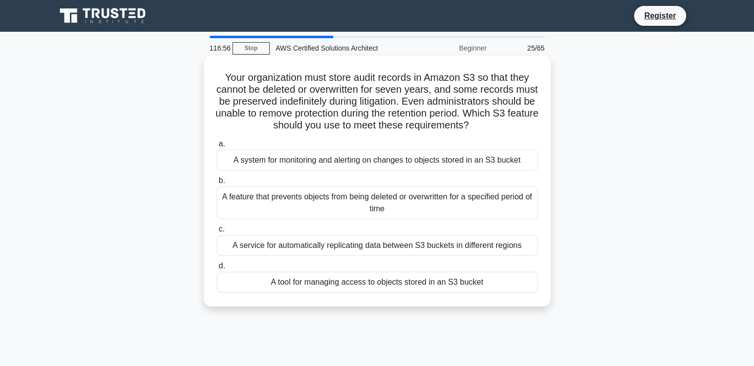
click at [382, 247] on div "A service for automatically replicating data between S3 buckets in different re…" at bounding box center [377, 245] width 321 height 21
click at [217, 232] on input "c. A service for automatically replicating data between S3 buckets in different…" at bounding box center [217, 229] width 0 height 6
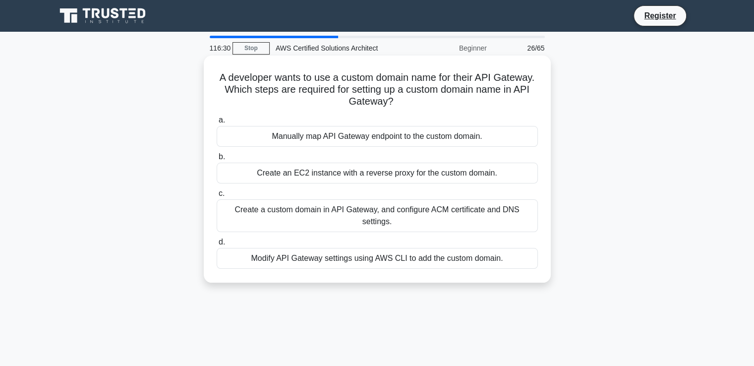
click at [369, 248] on div "Modify API Gateway settings using AWS CLI to add the custom domain." at bounding box center [377, 258] width 321 height 21
click at [217, 245] on input "d. Modify API Gateway settings using AWS CLI to add the custom domain." at bounding box center [217, 242] width 0 height 6
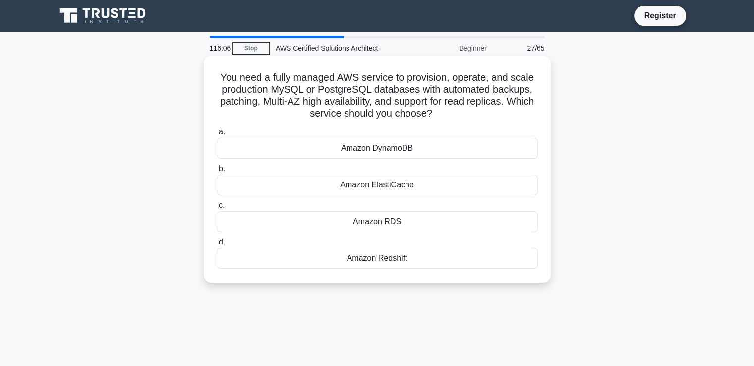
click at [374, 222] on div "Amazon RDS" at bounding box center [377, 221] width 321 height 21
click at [217, 209] on input "c. Amazon RDS" at bounding box center [217, 205] width 0 height 6
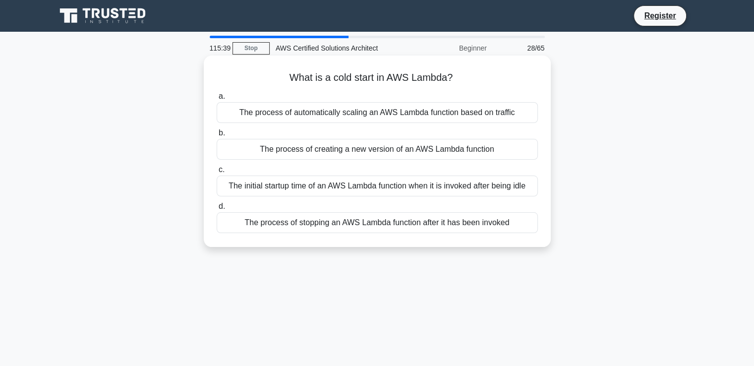
click at [374, 187] on div "The initial startup time of an AWS Lambda function when it is invoked after bei…" at bounding box center [377, 185] width 321 height 21
click at [217, 173] on input "c. The initial startup time of an AWS Lambda function when it is invoked after …" at bounding box center [217, 169] width 0 height 6
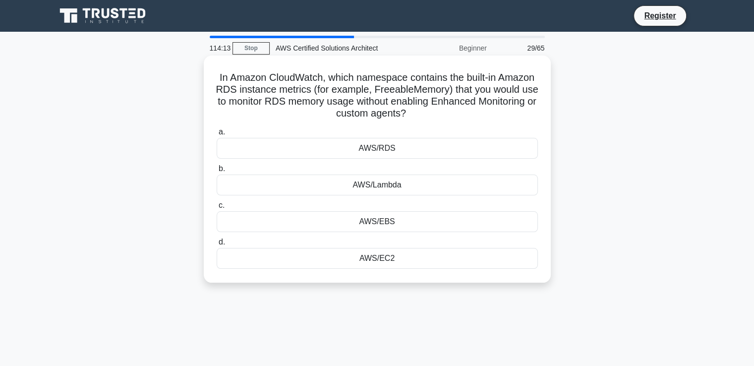
click at [393, 150] on div "AWS/RDS" at bounding box center [377, 148] width 321 height 21
click at [217, 135] on input "a. AWS/RDS" at bounding box center [217, 132] width 0 height 6
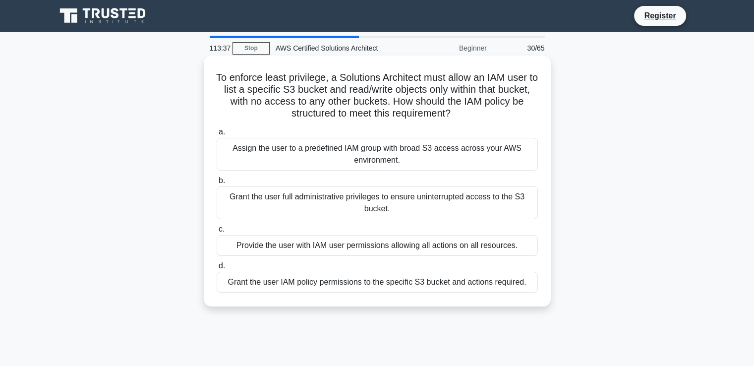
click at [377, 282] on div "Grant the user IAM policy permissions to the specific S3 bucket and actions req…" at bounding box center [377, 282] width 321 height 21
click at [217, 269] on input "[PERSON_NAME] the user IAM policy permissions to the specific S3 bucket and act…" at bounding box center [217, 266] width 0 height 6
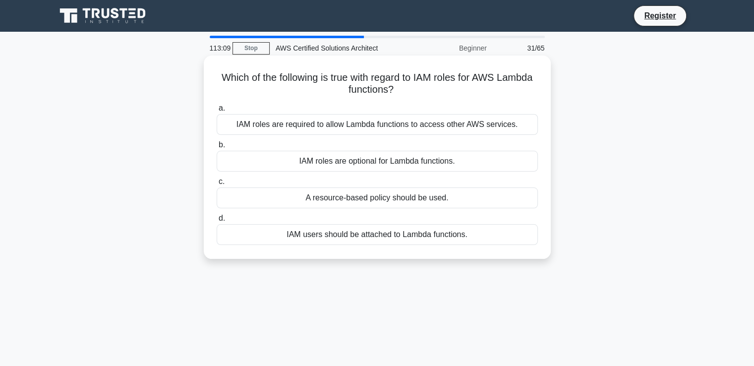
click at [400, 127] on div "IAM roles are required to allow Lambda functions to access other AWS services." at bounding box center [377, 124] width 321 height 21
click at [217, 111] on input "a. IAM roles are required to allow Lambda functions to access other AWS service…" at bounding box center [217, 108] width 0 height 6
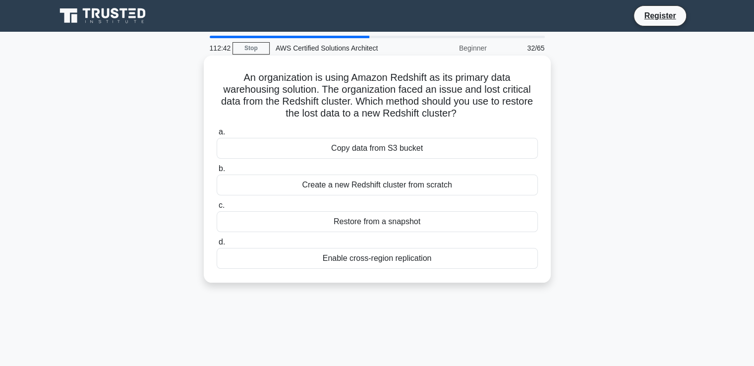
click at [367, 222] on div "Restore from a snapshot" at bounding box center [377, 221] width 321 height 21
click at [217, 209] on input "c. Restore from a snapshot" at bounding box center [217, 205] width 0 height 6
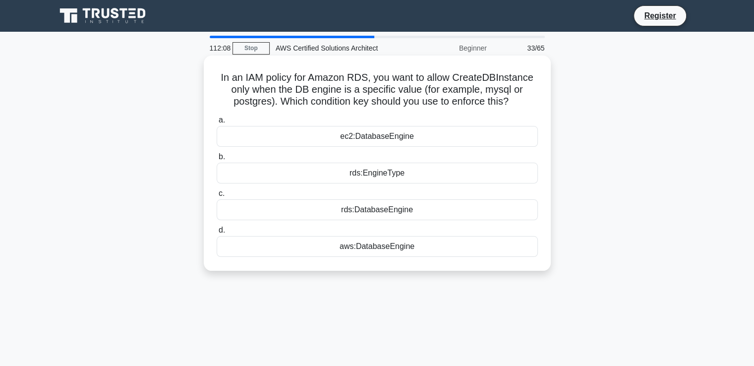
click at [373, 209] on div "rds:DatabaseEngine" at bounding box center [377, 209] width 321 height 21
click at [217, 197] on input "c. rds:DatabaseEngine" at bounding box center [217, 193] width 0 height 6
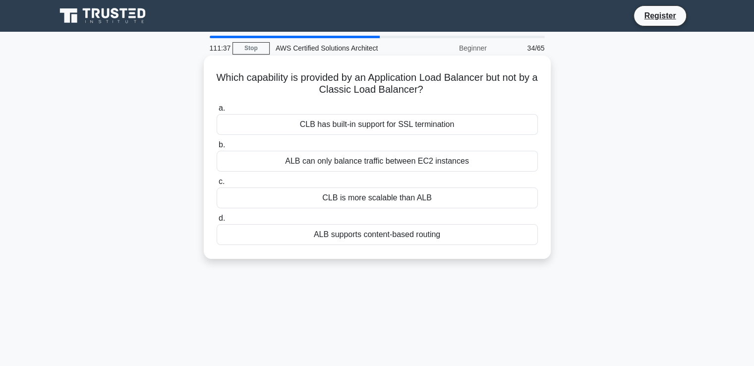
click at [378, 196] on div "CLB is more scalable than ALB" at bounding box center [377, 197] width 321 height 21
click at [217, 185] on input "c. CLB is more scalable than ALB" at bounding box center [217, 181] width 0 height 6
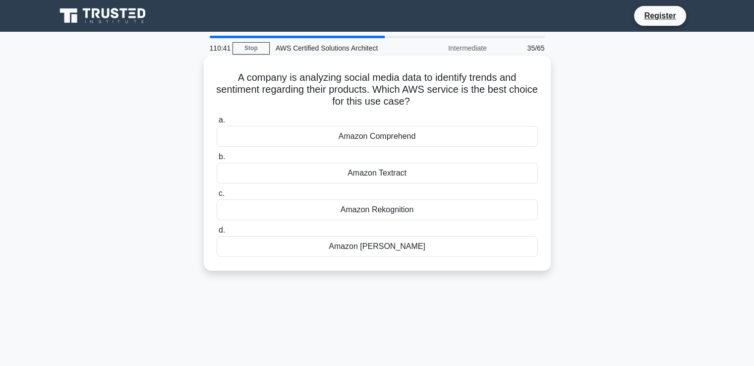
click at [376, 210] on div "Amazon Rekognition" at bounding box center [377, 209] width 321 height 21
click at [217, 197] on input "c. Amazon Rekognition" at bounding box center [217, 193] width 0 height 6
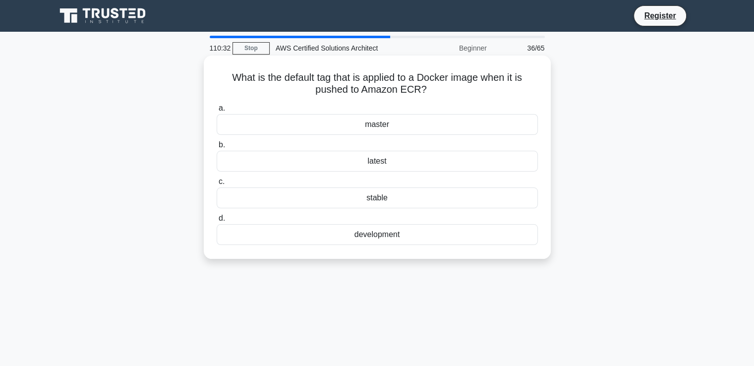
click at [377, 163] on div "latest" at bounding box center [377, 161] width 321 height 21
click at [217, 148] on input "b. latest" at bounding box center [217, 145] width 0 height 6
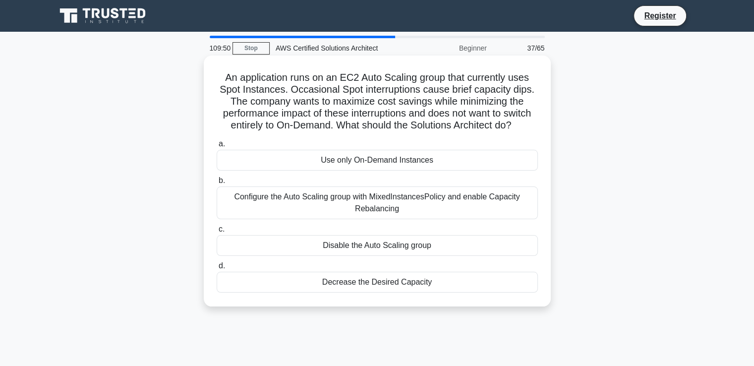
click at [369, 205] on div "Configure the Auto Scaling group with MixedInstancesPolicy and enable Capacity …" at bounding box center [377, 202] width 321 height 33
click at [217, 184] on input "b. Configure the Auto Scaling group with MixedInstancesPolicy and enable Capaci…" at bounding box center [217, 180] width 0 height 6
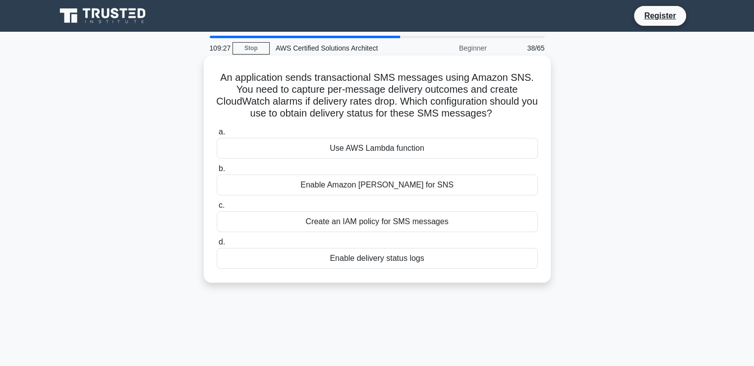
click at [377, 263] on div "Enable delivery status logs" at bounding box center [377, 258] width 321 height 21
click at [217, 245] on input "d. Enable delivery status logs" at bounding box center [217, 242] width 0 height 6
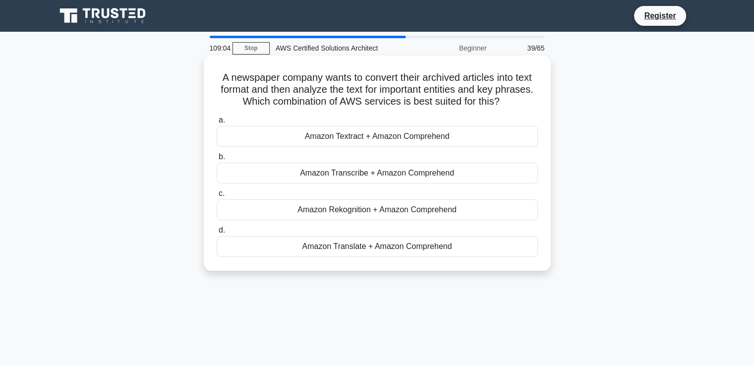
click at [385, 133] on div "Amazon Textract + Amazon Comprehend" at bounding box center [377, 136] width 321 height 21
click at [217, 123] on input "a. Amazon Textract + Amazon Comprehend" at bounding box center [217, 120] width 0 height 6
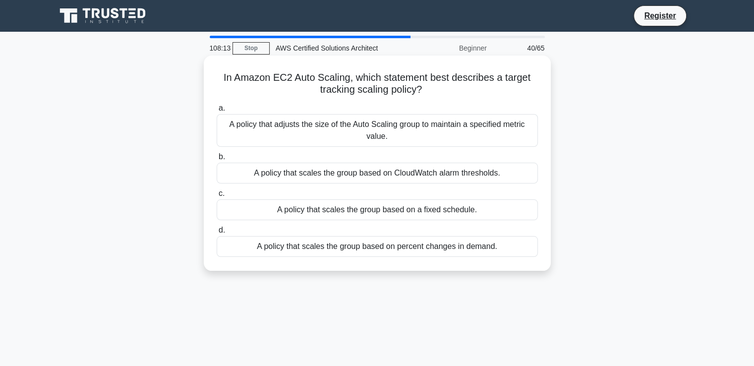
click at [371, 176] on div "A policy that scales the group based on CloudWatch alarm thresholds." at bounding box center [377, 173] width 321 height 21
click at [217, 160] on input "b. A policy that scales the group based on CloudWatch alarm thresholds." at bounding box center [217, 157] width 0 height 6
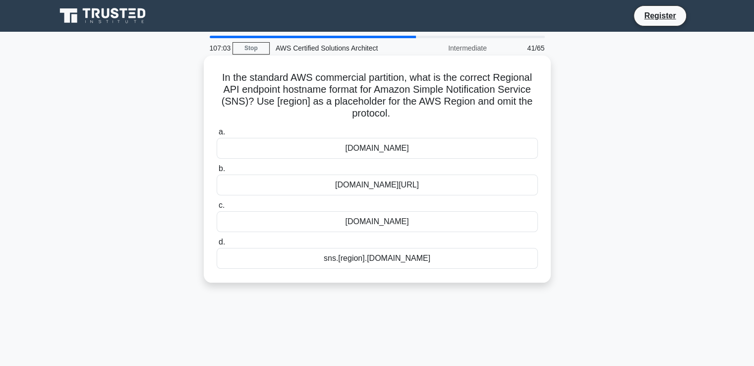
click at [355, 260] on div "sns.[region].[DOMAIN_NAME]" at bounding box center [377, 258] width 321 height 21
click at [217, 245] on input "d. sns.[region].[DOMAIN_NAME]" at bounding box center [217, 242] width 0 height 6
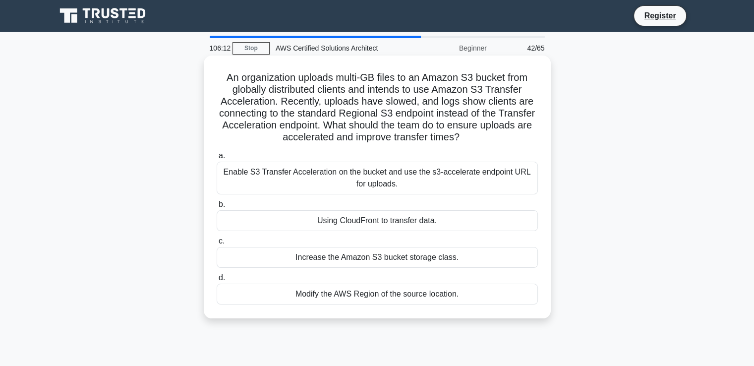
click at [384, 175] on div "Enable S3 Transfer Acceleration on the bucket and use the s3-accelerate endpoin…" at bounding box center [377, 178] width 321 height 33
click at [217, 159] on input "a. Enable S3 Transfer Acceleration on the bucket and use the s3-accelerate endp…" at bounding box center [217, 156] width 0 height 6
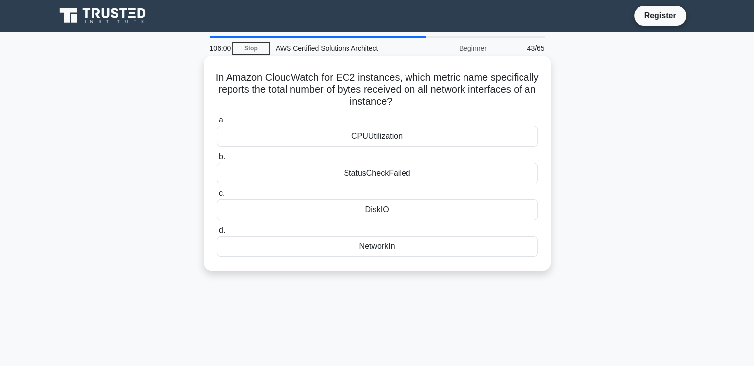
click at [394, 133] on div "CPUUtilization" at bounding box center [377, 136] width 321 height 21
click at [217, 123] on input "a. CPUUtilization" at bounding box center [217, 120] width 0 height 6
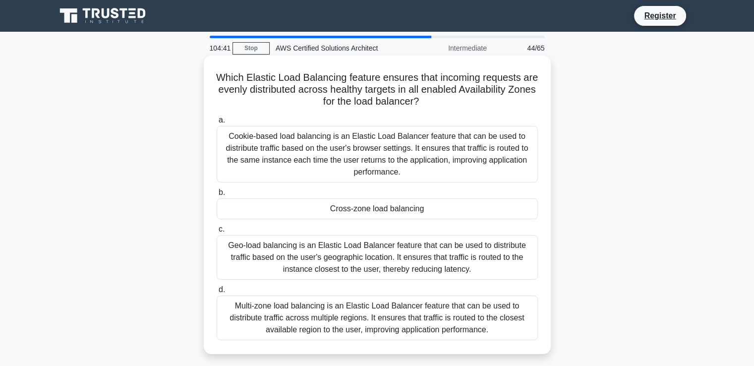
click at [347, 325] on div "Multi-zone load balancing is an Elastic Load Balancer feature that can be used …" at bounding box center [377, 317] width 321 height 45
click at [217, 293] on input "d. Multi-zone load balancing is an Elastic Load Balancer feature that can be us…" at bounding box center [217, 289] width 0 height 6
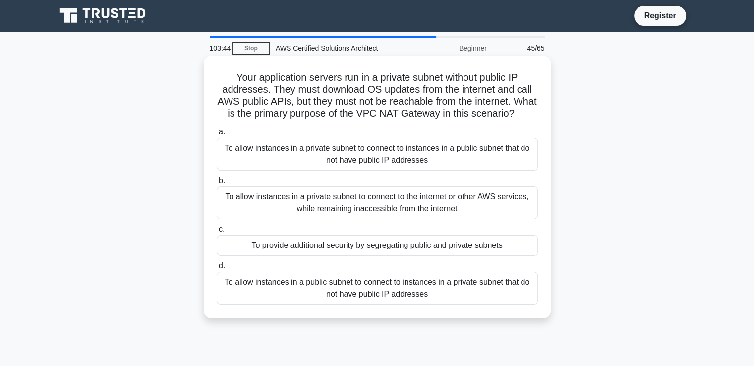
click at [382, 213] on div "To allow instances in a private subnet to connect to the internet or other AWS …" at bounding box center [377, 202] width 321 height 33
click at [217, 184] on input "b. To allow instances in a private subnet to connect to the internet or other A…" at bounding box center [217, 180] width 0 height 6
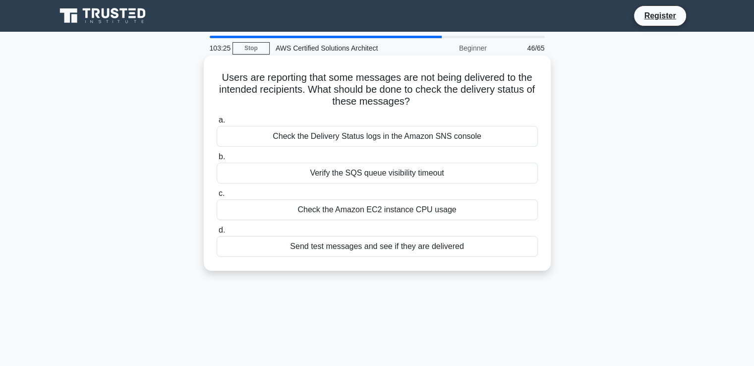
click at [394, 135] on div "Check the Delivery Status logs in the Amazon SNS console" at bounding box center [377, 136] width 321 height 21
click at [217, 123] on input "a. Check the Delivery Status logs in the Amazon SNS console" at bounding box center [217, 120] width 0 height 6
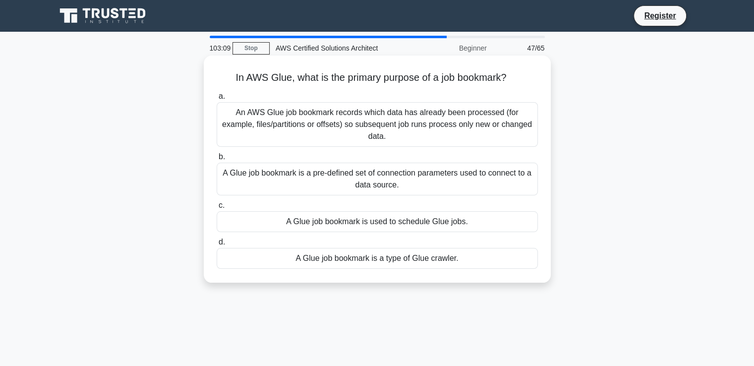
click at [401, 117] on div "An AWS Glue job bookmark records which data has already been processed (for exa…" at bounding box center [377, 124] width 321 height 45
click at [217, 100] on input "a. An AWS Glue job bookmark records which data has already been processed (for …" at bounding box center [217, 96] width 0 height 6
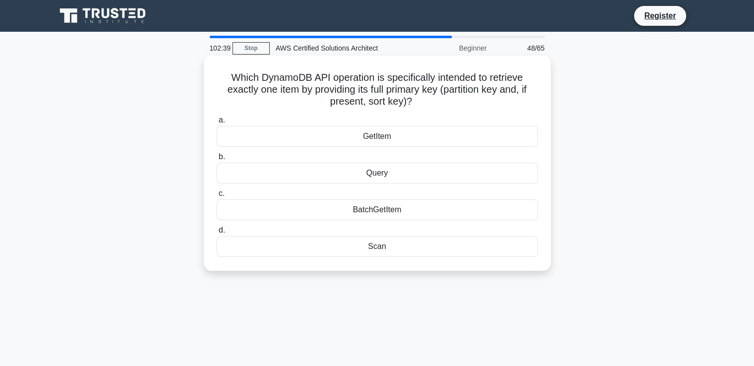
click at [385, 138] on div "GetItem" at bounding box center [377, 136] width 321 height 21
click at [217, 123] on input "a. GetItem" at bounding box center [217, 120] width 0 height 6
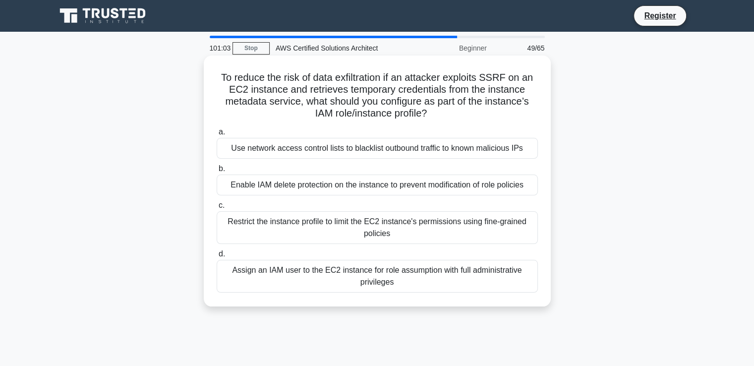
click at [357, 224] on div "Restrict the instance profile to limit the EC2 instance's permissions using fin…" at bounding box center [377, 227] width 321 height 33
click at [217, 209] on input "c. Restrict the instance profile to limit the EC2 instance's permissions using …" at bounding box center [217, 205] width 0 height 6
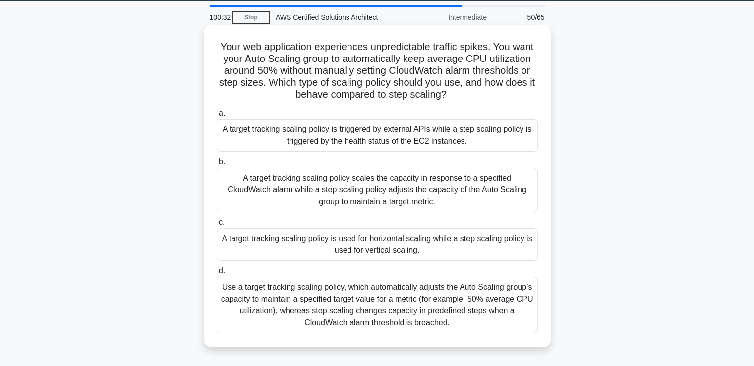
scroll to position [31, 0]
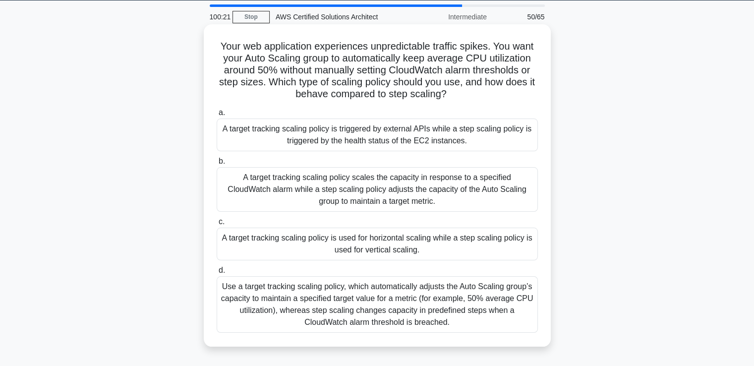
click at [348, 306] on div "Use a target tracking scaling policy, which automatically adjusts the Auto Scal…" at bounding box center [377, 304] width 321 height 56
click at [217, 273] on input "d. Use a target tracking scaling policy, which automatically adjusts the Auto S…" at bounding box center [217, 270] width 0 height 6
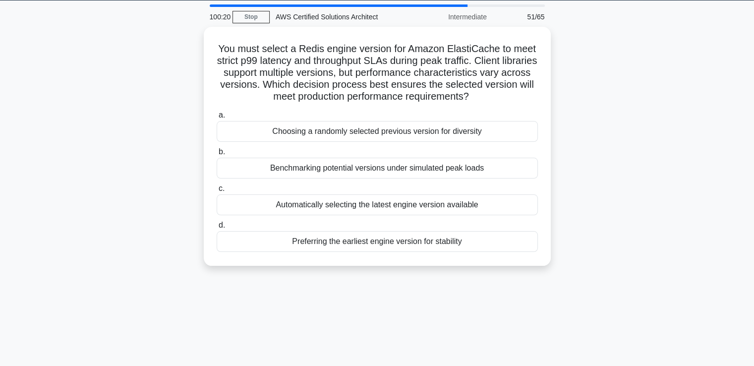
scroll to position [0, 0]
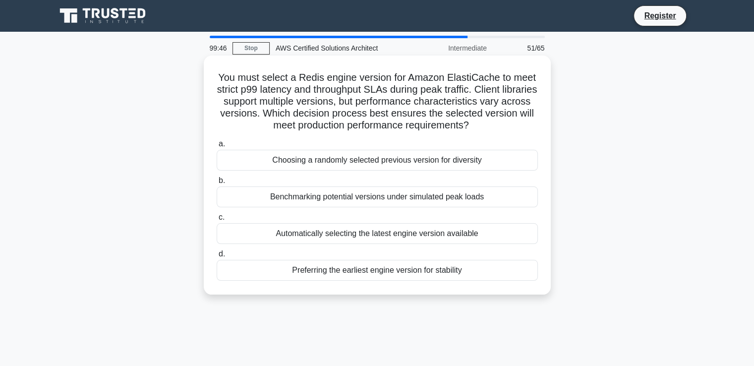
click at [396, 195] on div "Benchmarking potential versions under simulated peak loads" at bounding box center [377, 196] width 321 height 21
click at [217, 184] on input "b. Benchmarking potential versions under simulated peak loads" at bounding box center [217, 180] width 0 height 6
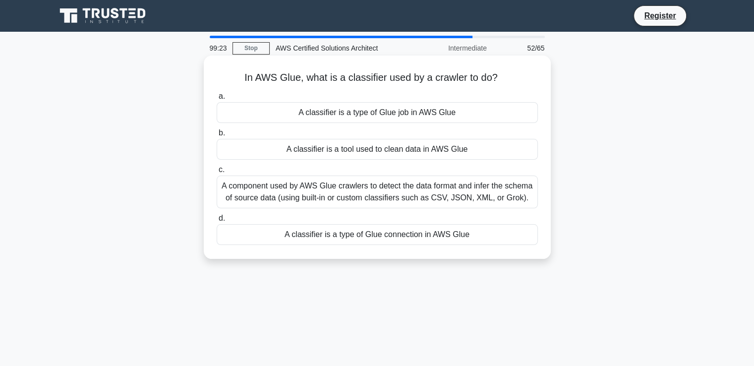
click at [422, 113] on div "A classifier is a type of Glue job in AWS Glue" at bounding box center [377, 112] width 321 height 21
click at [217, 100] on input "a. A classifier is a type of Glue job in AWS Glue" at bounding box center [217, 96] width 0 height 6
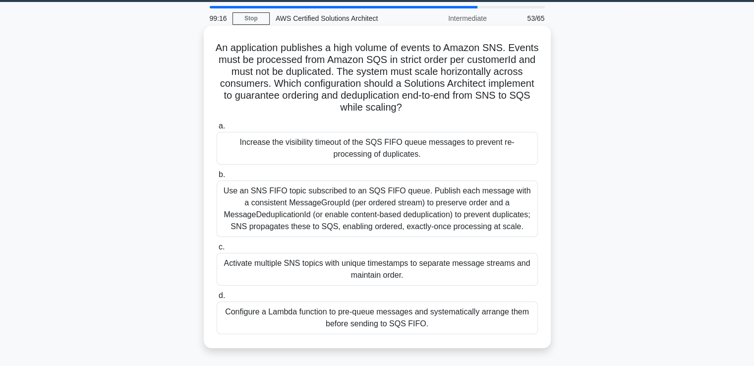
scroll to position [30, 0]
click at [442, 217] on div "Use an SNS FIFO topic subscribed to an SQS FIFO queue. Publish each message wit…" at bounding box center [377, 208] width 321 height 56
click at [217, 178] on input "b. Use an SNS FIFO topic subscribed to an SQS FIFO queue. Publish each message …" at bounding box center [217, 174] width 0 height 6
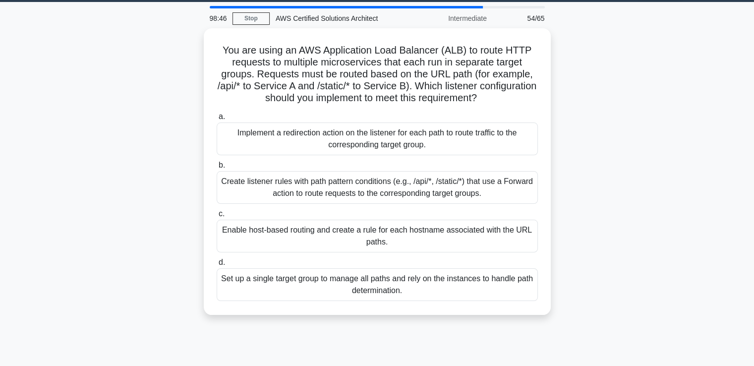
scroll to position [0, 0]
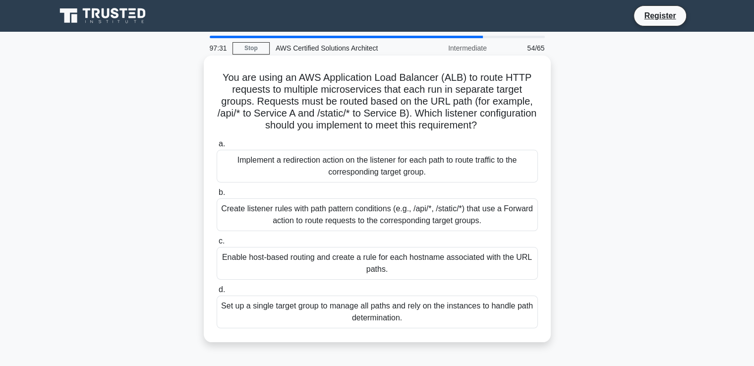
click at [464, 208] on div "Create listener rules with path pattern conditions (e.g., /api/*, /static/*) th…" at bounding box center [377, 214] width 321 height 33
click at [217, 196] on input "b. Create listener rules with path pattern conditions (e.g., /api/*, /static/*)…" at bounding box center [217, 192] width 0 height 6
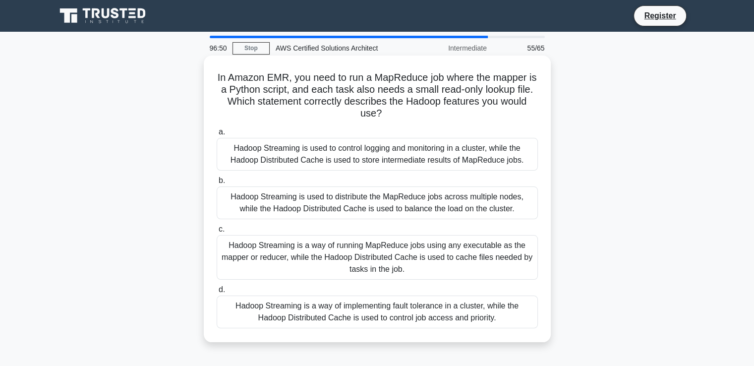
click at [421, 256] on div "Hadoop Streaming is a way of running MapReduce jobs using any executable as the…" at bounding box center [377, 257] width 321 height 45
click at [217, 232] on input "c. Hadoop Streaming is a way of running MapReduce jobs using any executable as …" at bounding box center [217, 229] width 0 height 6
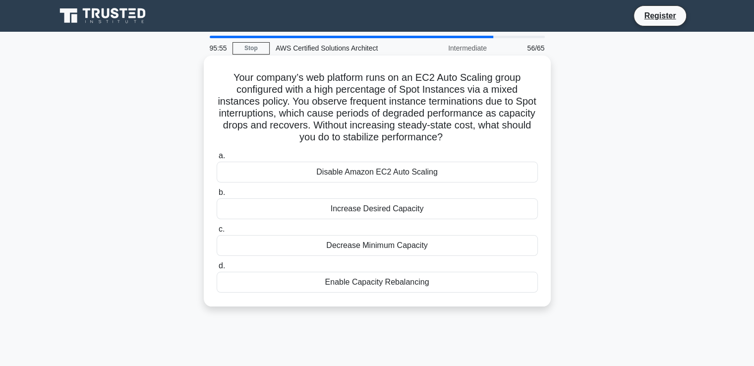
click at [390, 286] on div "Enable Capacity Rebalancing" at bounding box center [377, 282] width 321 height 21
click at [217, 269] on input "d. Enable Capacity Rebalancing" at bounding box center [217, 266] width 0 height 6
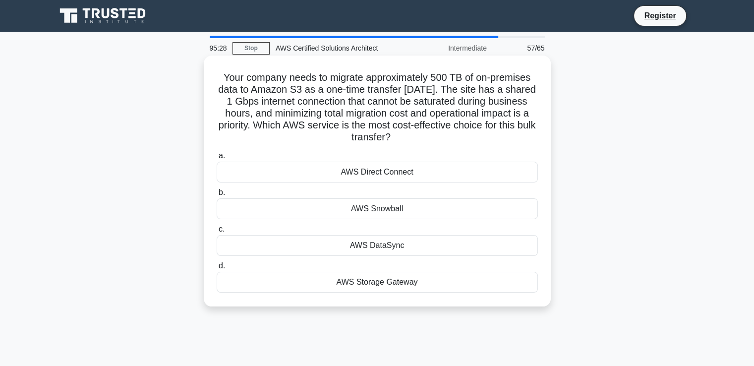
click at [401, 172] on div "AWS Direct Connect" at bounding box center [377, 172] width 321 height 21
click at [217, 159] on input "a. AWS Direct Connect" at bounding box center [217, 156] width 0 height 6
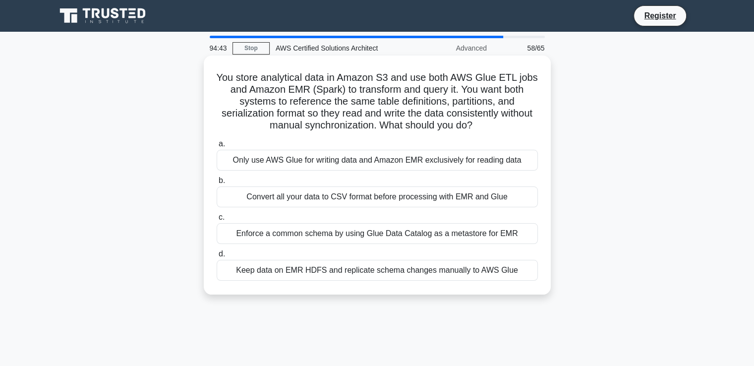
click at [334, 272] on div "Keep data on EMR HDFS and replicate schema changes manually to AWS Glue" at bounding box center [377, 270] width 321 height 21
click at [217, 257] on input "d. Keep data on EMR HDFS and replicate schema changes manually to AWS Glue" at bounding box center [217, 254] width 0 height 6
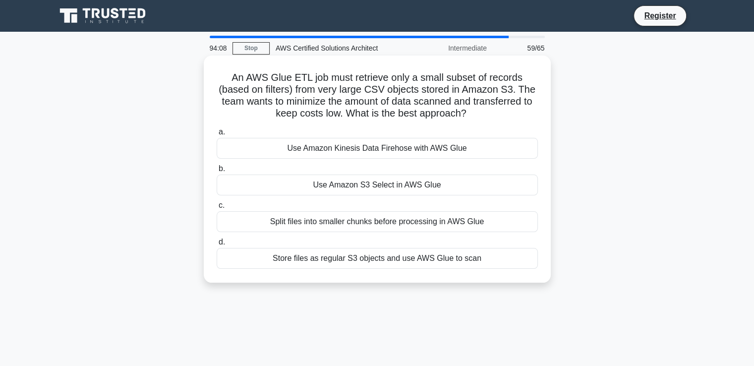
click at [375, 148] on div "Use Amazon Kinesis Data Firehose with AWS Glue" at bounding box center [377, 148] width 321 height 21
click at [217, 135] on input "a. Use Amazon Kinesis Data Firehose with AWS Glue" at bounding box center [217, 132] width 0 height 6
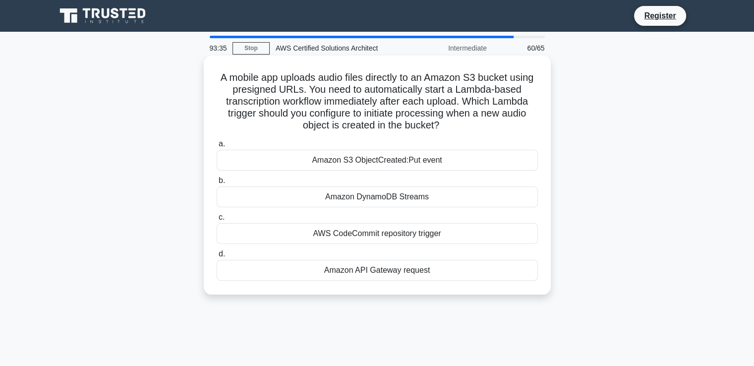
click at [354, 204] on div "Amazon DynamoDB Streams" at bounding box center [377, 196] width 321 height 21
click at [217, 184] on input "b. Amazon DynamoDB Streams" at bounding box center [217, 180] width 0 height 6
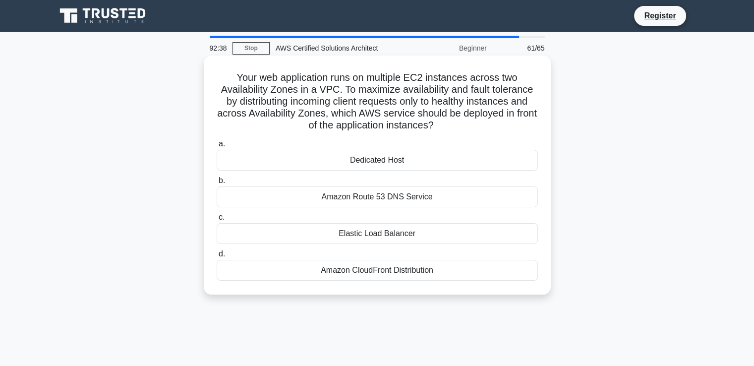
click at [369, 235] on div "Elastic Load Balancer" at bounding box center [377, 233] width 321 height 21
click at [217, 220] on input "c. Elastic Load Balancer" at bounding box center [217, 217] width 0 height 6
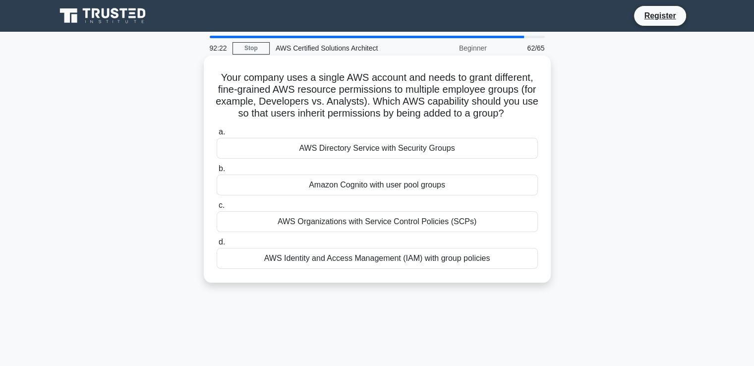
click at [342, 269] on div "AWS Identity and Access Management (IAM) with group policies" at bounding box center [377, 258] width 321 height 21
click at [217, 245] on input "d. AWS Identity and Access Management (IAM) with group policies" at bounding box center [217, 242] width 0 height 6
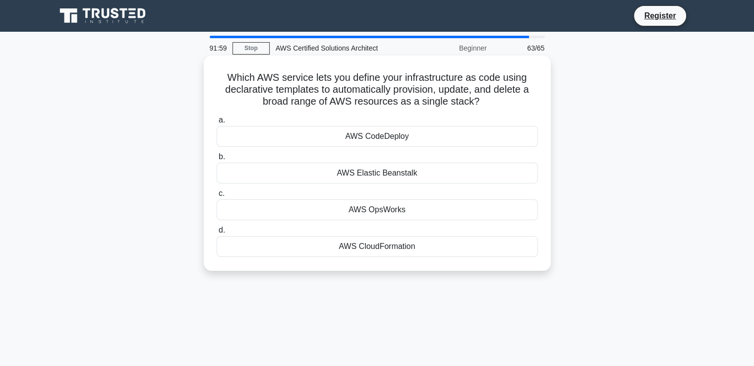
click at [439, 172] on div "AWS Elastic Beanstalk" at bounding box center [377, 173] width 321 height 21
click at [217, 160] on input "b. AWS Elastic Beanstalk" at bounding box center [217, 157] width 0 height 6
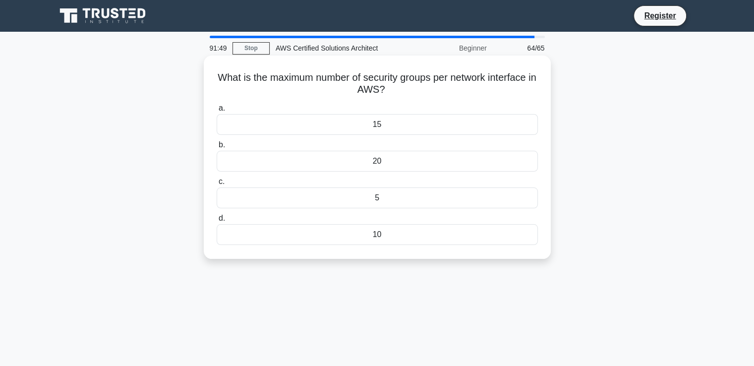
click at [430, 158] on div "20" at bounding box center [377, 161] width 321 height 21
click at [217, 148] on input "b. 20" at bounding box center [217, 145] width 0 height 6
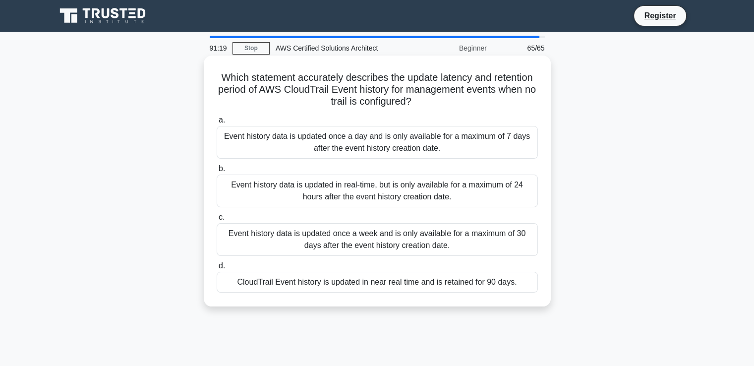
click at [386, 246] on div "Event history data is updated once a week and is only available for a maximum o…" at bounding box center [377, 239] width 321 height 33
click at [217, 220] on input "c. Event history data is updated once a week and is only available for a maximu…" at bounding box center [217, 217] width 0 height 6
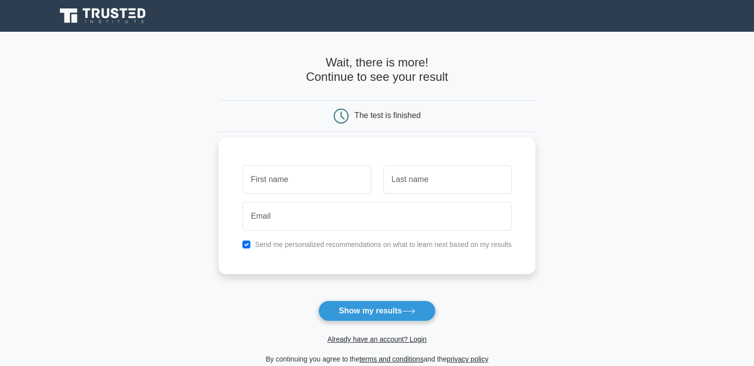
type input "m"
type input "Ts"
click at [436, 187] on input "text" at bounding box center [447, 179] width 128 height 29
type input "M"
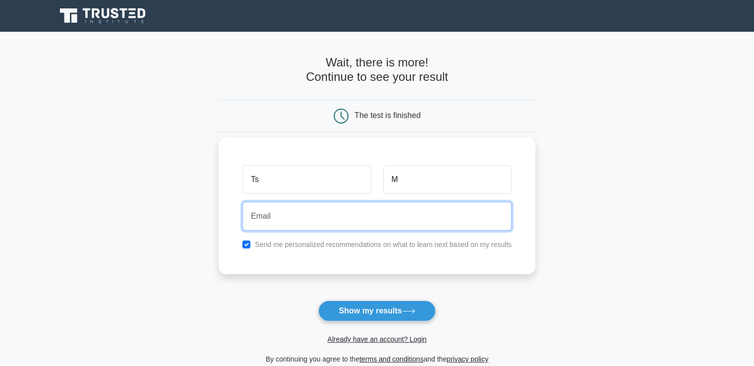
click at [307, 229] on input "email" at bounding box center [376, 216] width 269 height 29
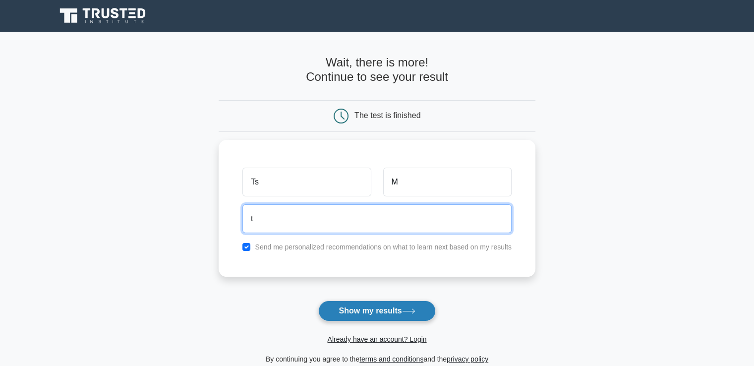
type input "t94052205@gmail.com"
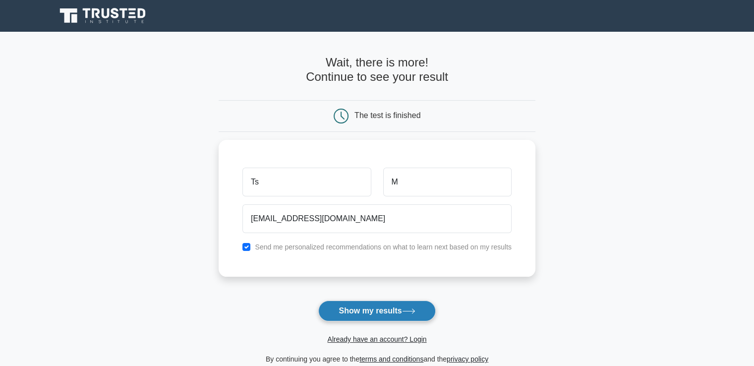
click at [362, 314] on button "Show my results" at bounding box center [376, 310] width 117 height 21
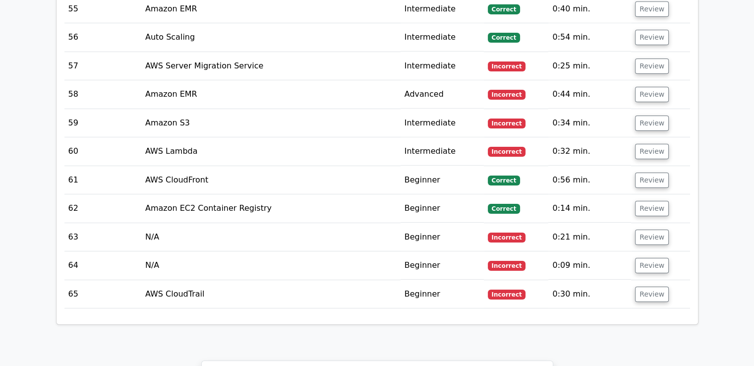
scroll to position [3293, 0]
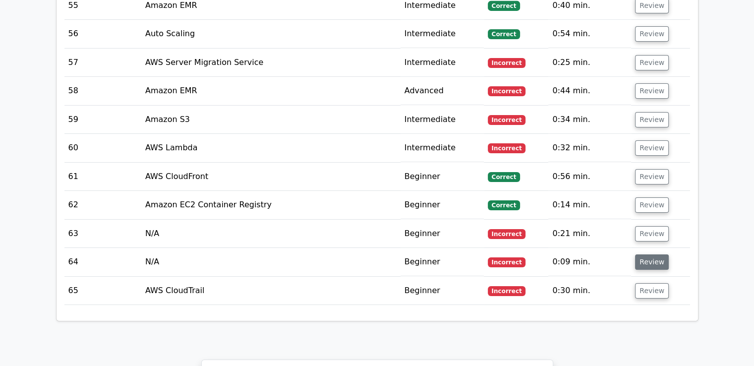
click at [646, 254] on button "Review" at bounding box center [652, 261] width 34 height 15
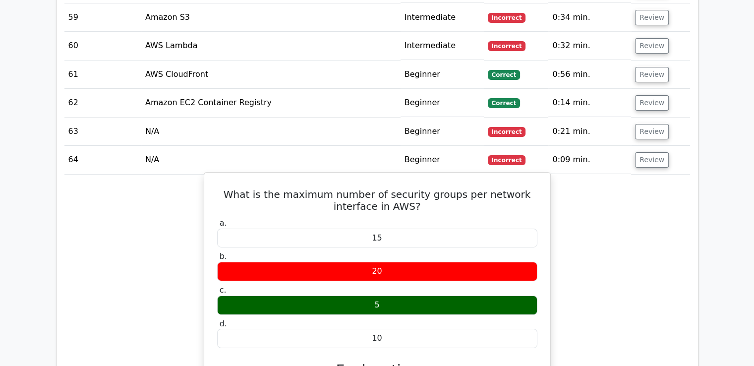
scroll to position [3395, 0]
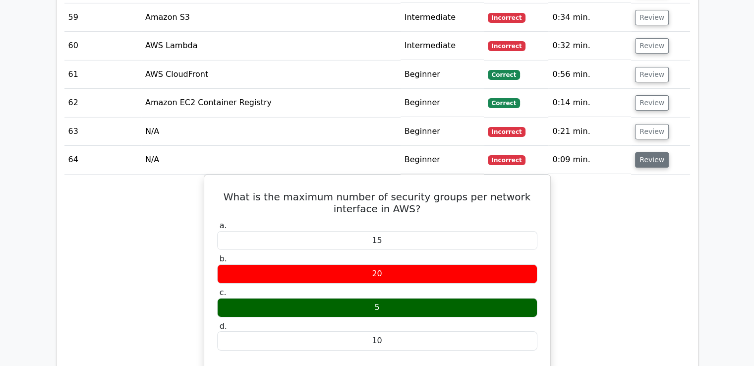
click at [650, 152] on button "Review" at bounding box center [652, 159] width 34 height 15
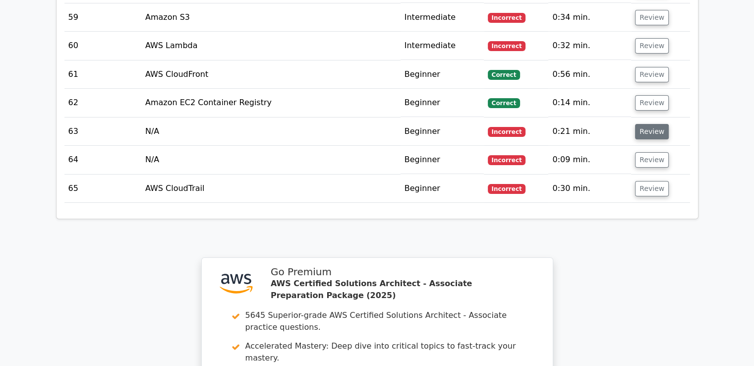
click at [647, 124] on button "Review" at bounding box center [652, 131] width 34 height 15
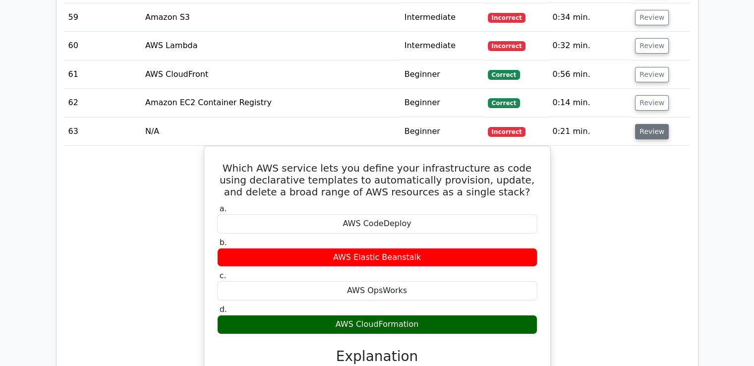
click at [643, 124] on button "Review" at bounding box center [652, 131] width 34 height 15
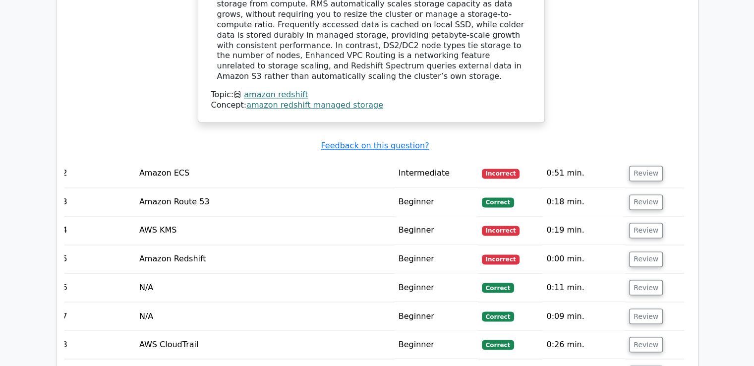
scroll to position [1616, 0]
